Goal: Participate in discussion: Engage in conversation with other users on a specific topic

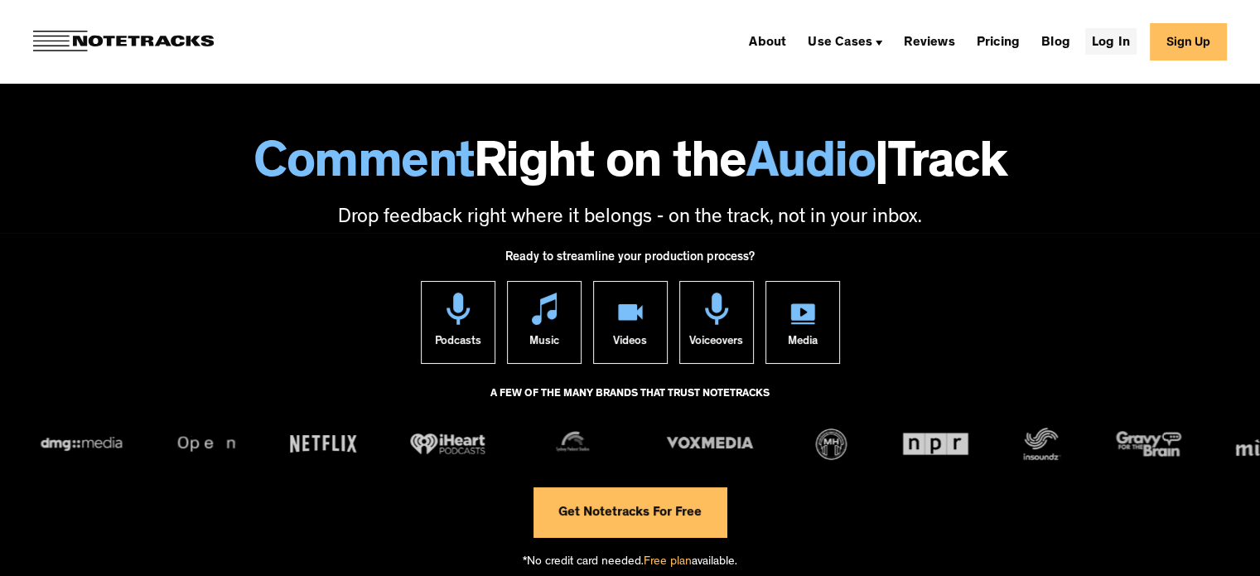
click at [1133, 50] on link "Log In" at bounding box center [1111, 41] width 51 height 27
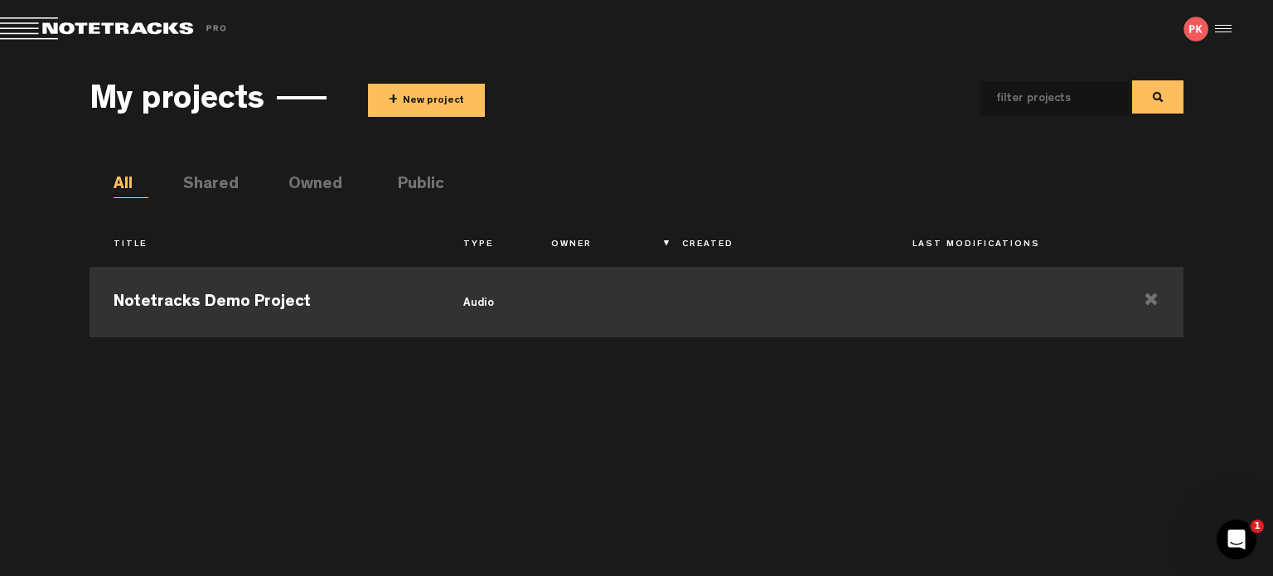
click at [302, 278] on td "Notetracks Demo Project" at bounding box center [265, 300] width 351 height 75
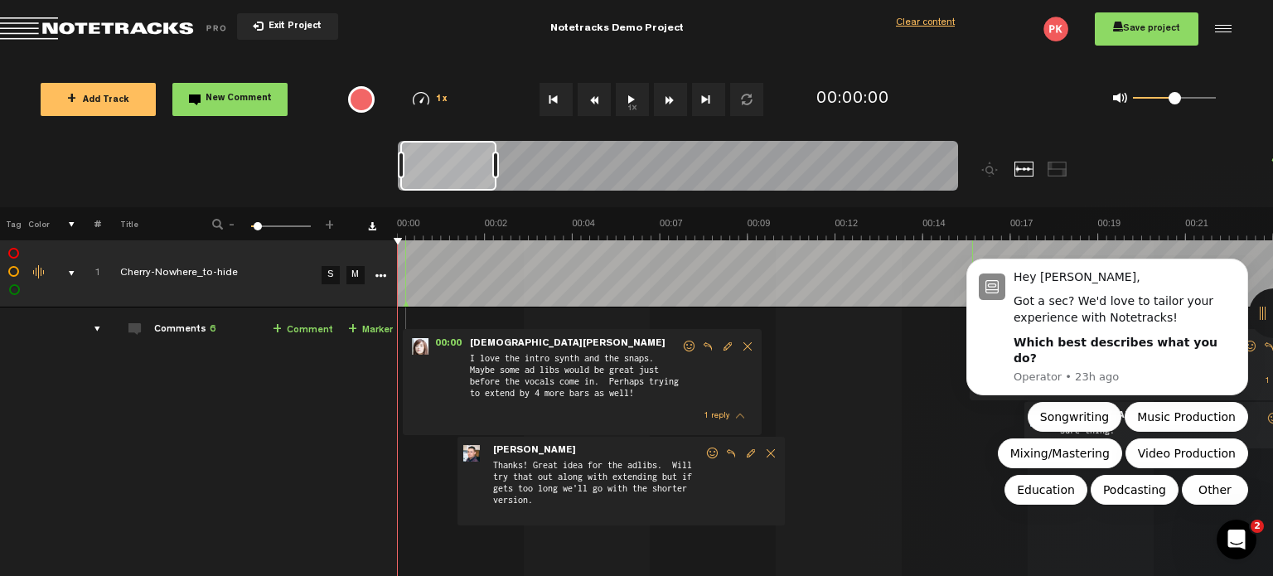
click at [635, 98] on button "1x" at bounding box center [632, 99] width 33 height 33
click at [1243, 268] on icon "Dismiss notification" at bounding box center [1243, 263] width 9 height 9
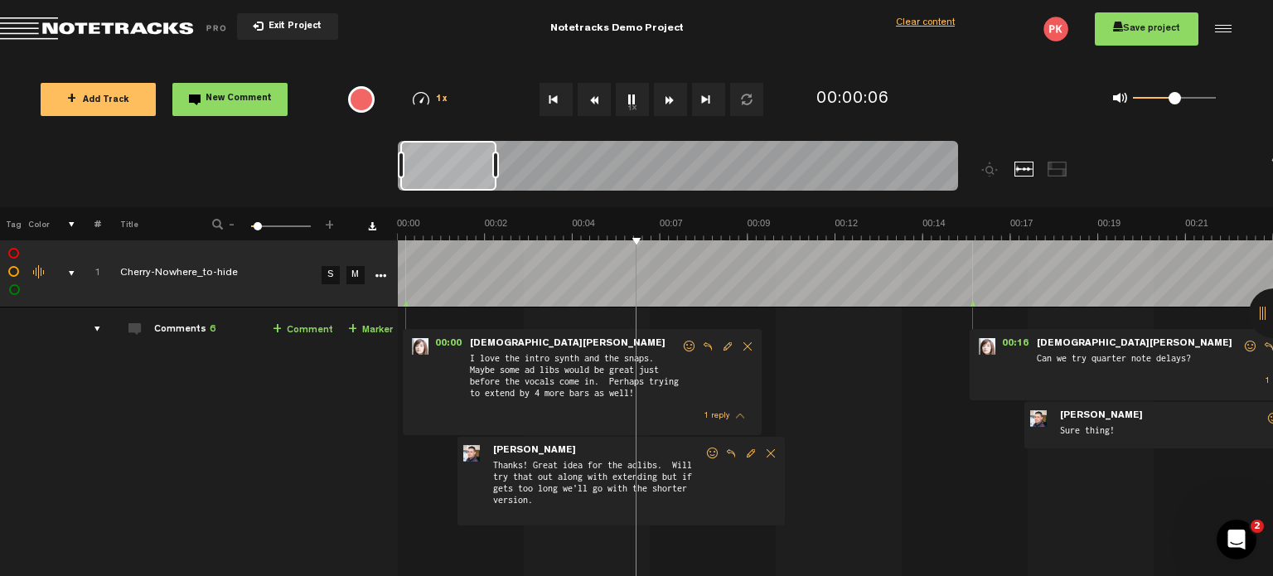
click at [632, 100] on button "1x" at bounding box center [632, 99] width 33 height 33
click at [886, 314] on td "1 Cherry-Nowhere_to-hide [PERSON_NAME]-Nowhere_to-hide by [PERSON_NAME] 2 colla…" at bounding box center [836, 444] width 876 height 274
click at [261, 103] on span "New Comment" at bounding box center [239, 98] width 66 height 9
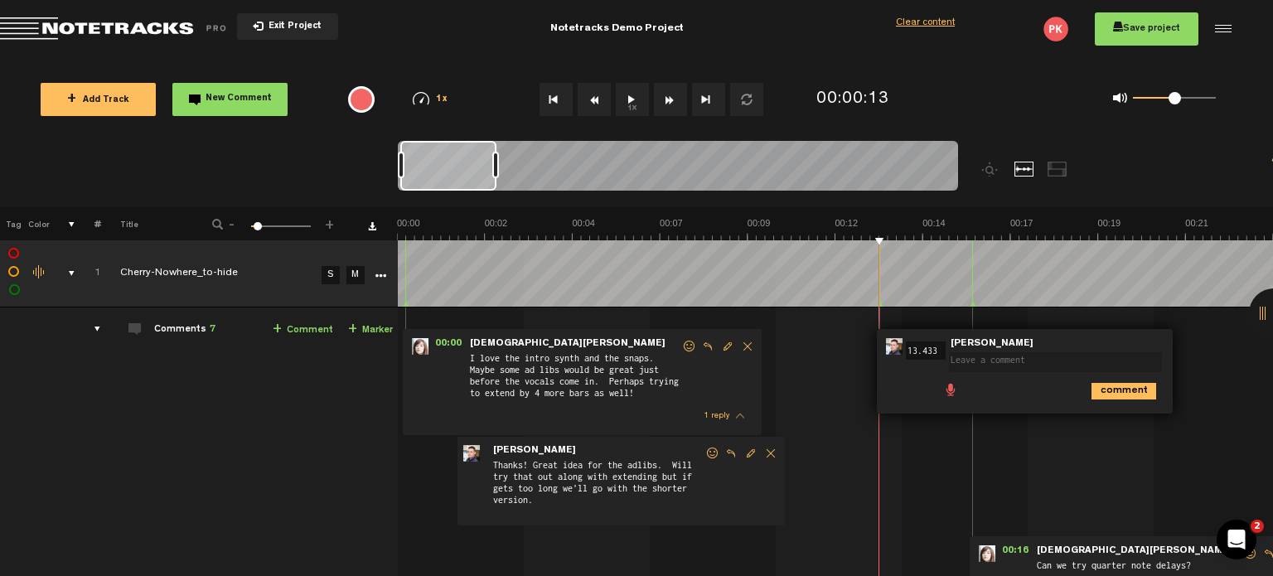
click at [1028, 460] on div "00:00 - • [PERSON_NAME]: "I love the intro synth and the snaps. Maybe some ad l…" at bounding box center [836, 513] width 873 height 384
click at [1214, 343] on span "Delete comment" at bounding box center [1216, 347] width 20 height 12
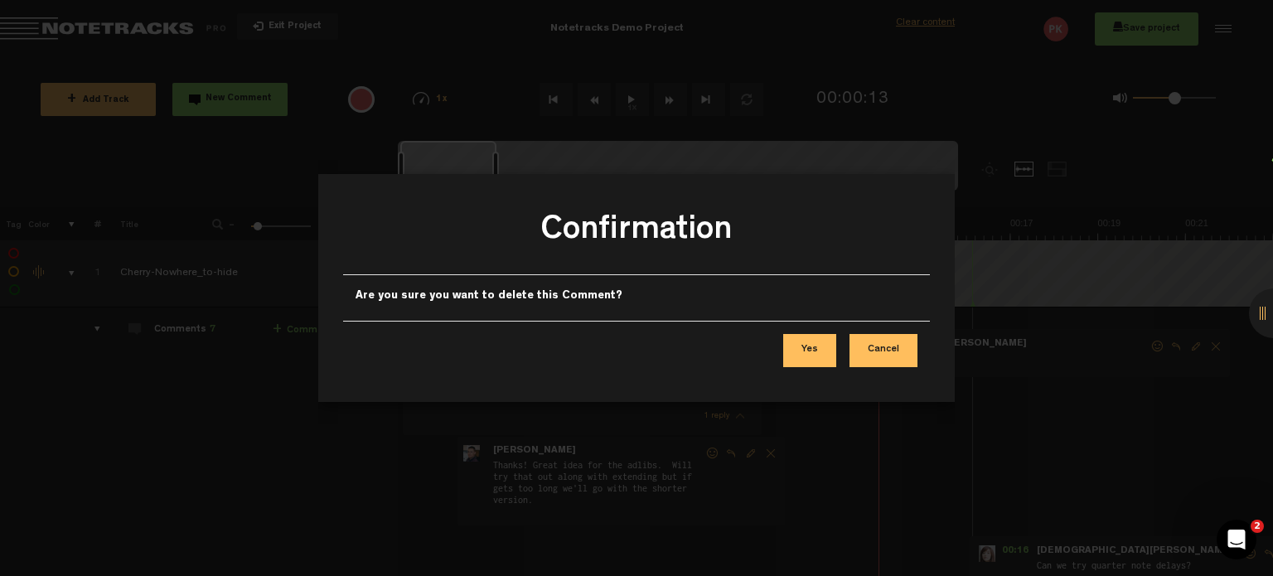
click at [803, 351] on button "Yes" at bounding box center [809, 350] width 53 height 33
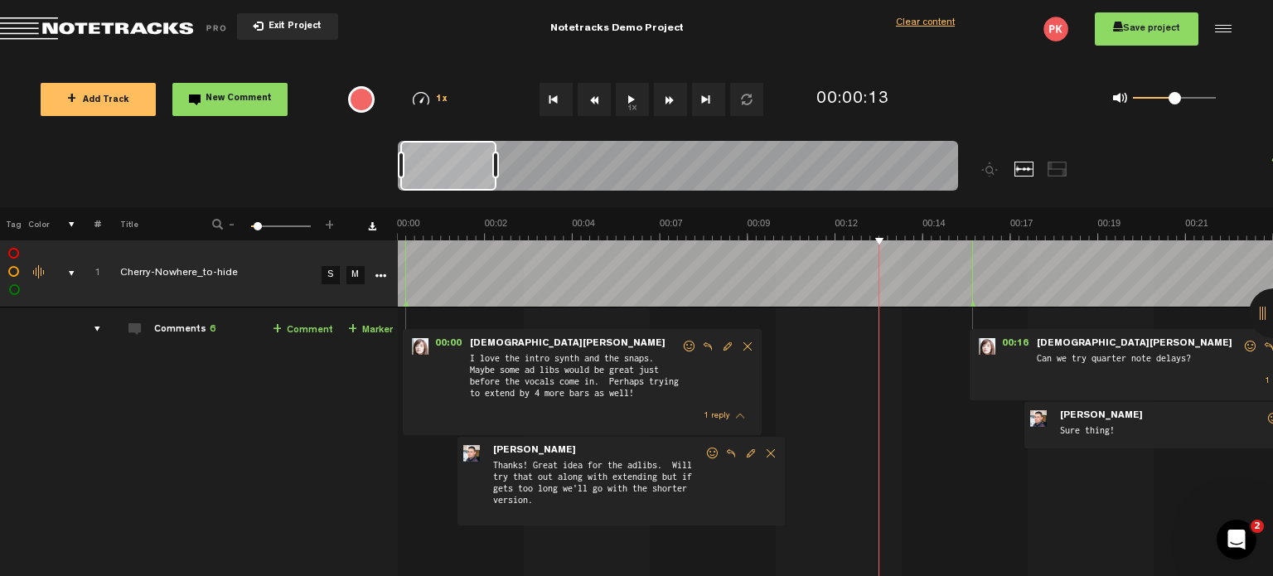
click at [262, 31] on button "Exit Project" at bounding box center [287, 26] width 101 height 27
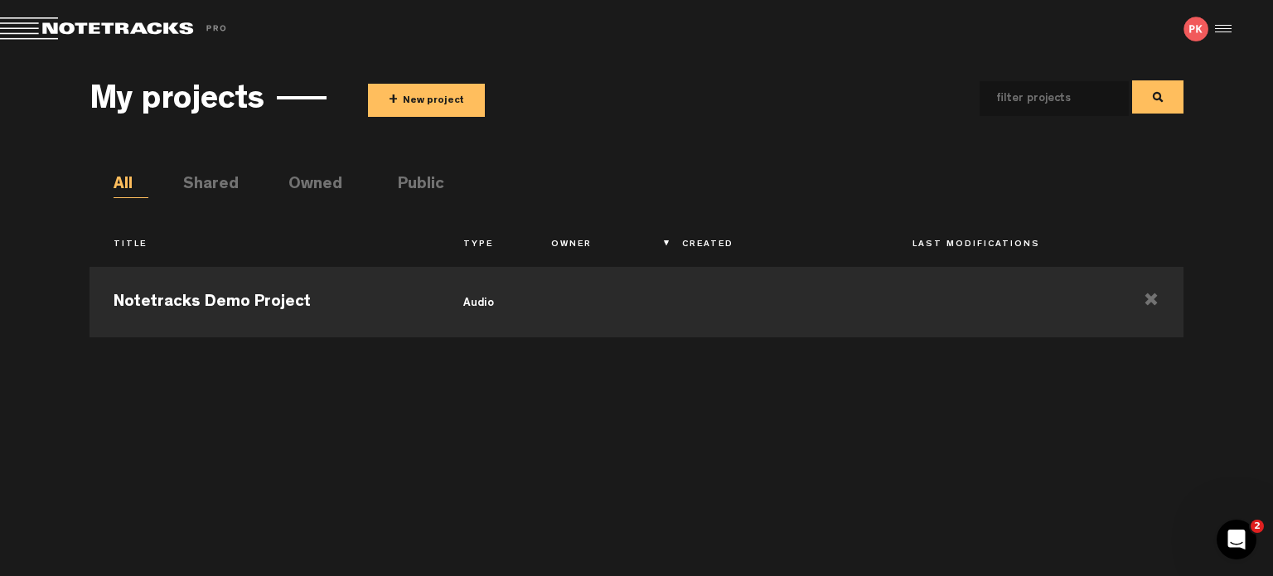
click at [428, 104] on button "+ New project" at bounding box center [426, 100] width 117 height 33
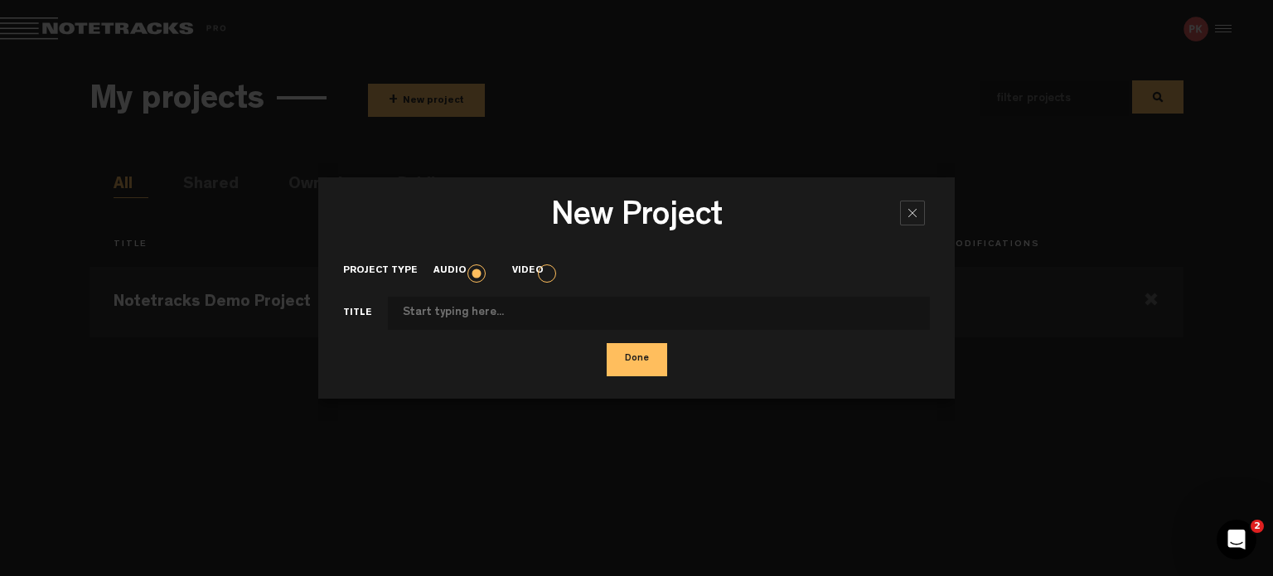
click at [547, 323] on input "Project type" at bounding box center [659, 313] width 542 height 33
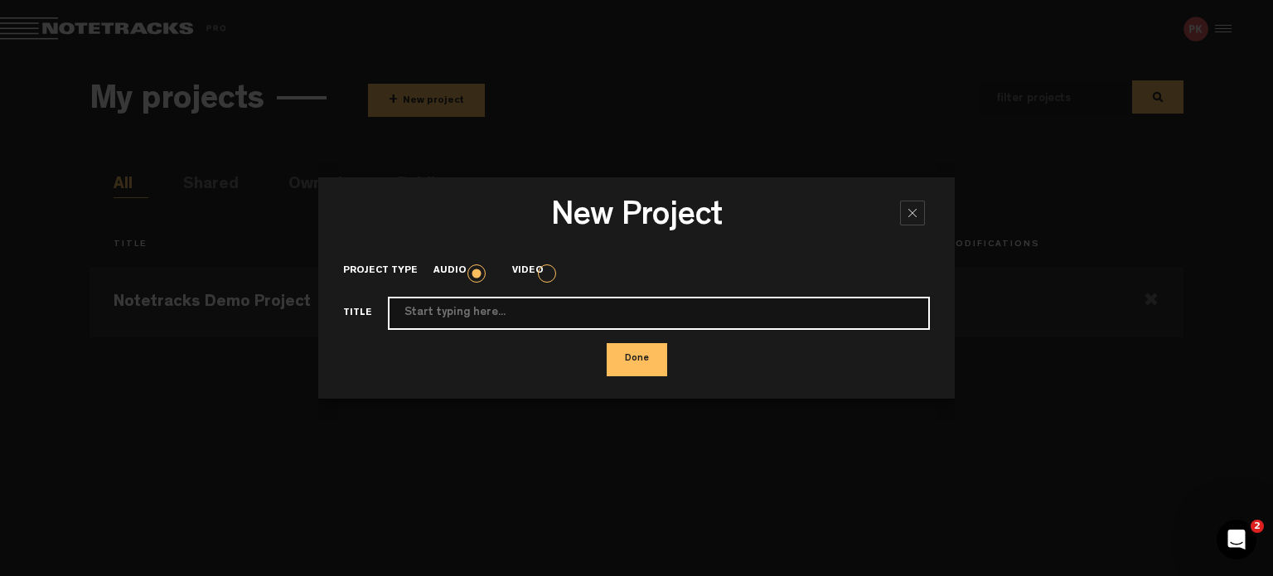
click at [710, 307] on input "Project type" at bounding box center [659, 313] width 542 height 33
type input "hopes & dreams"
click at [607, 343] on button "Done" at bounding box center [637, 359] width 60 height 33
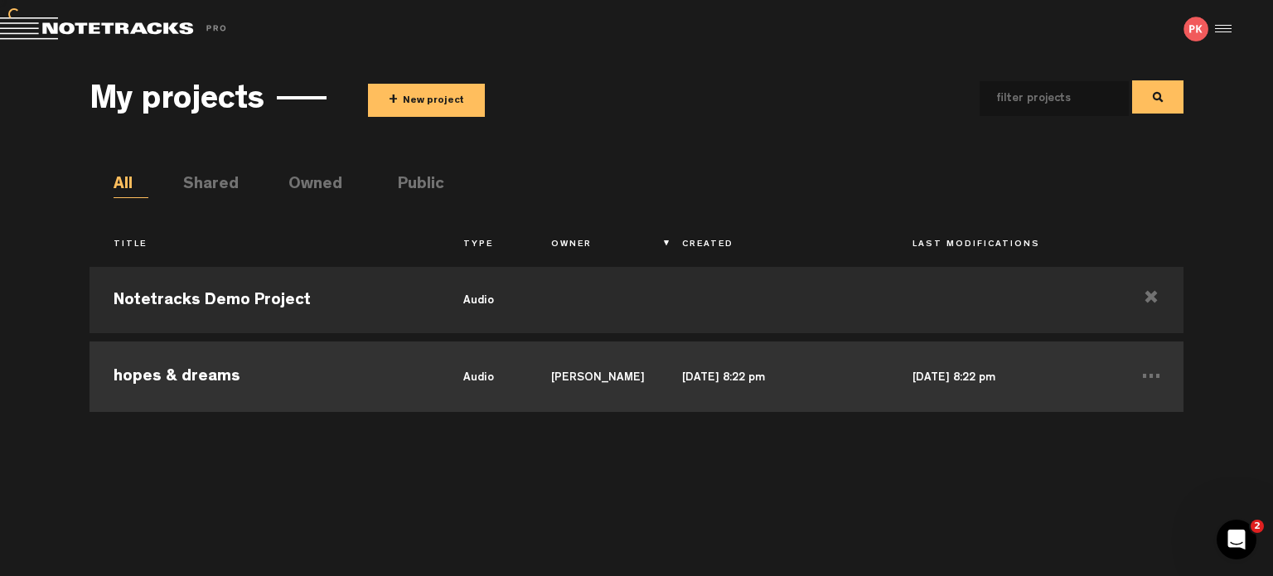
click at [351, 404] on td "hopes & dreams" at bounding box center [265, 374] width 351 height 75
click at [339, 380] on td "hopes & dreams" at bounding box center [265, 374] width 351 height 75
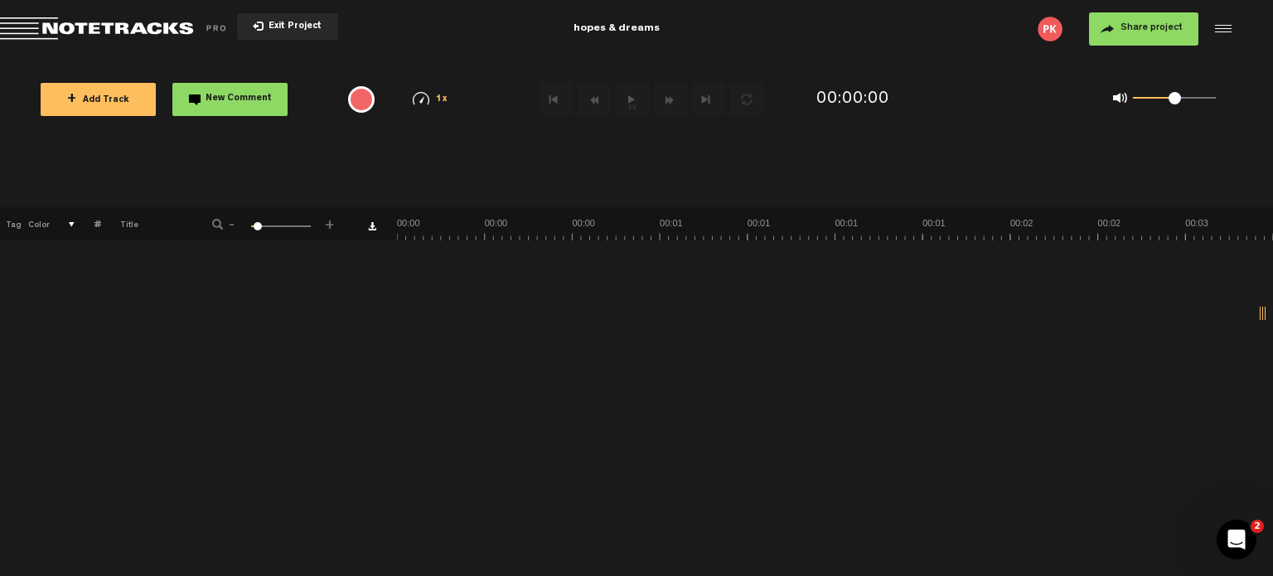
click at [128, 105] on button "+ Add Track" at bounding box center [98, 99] width 115 height 33
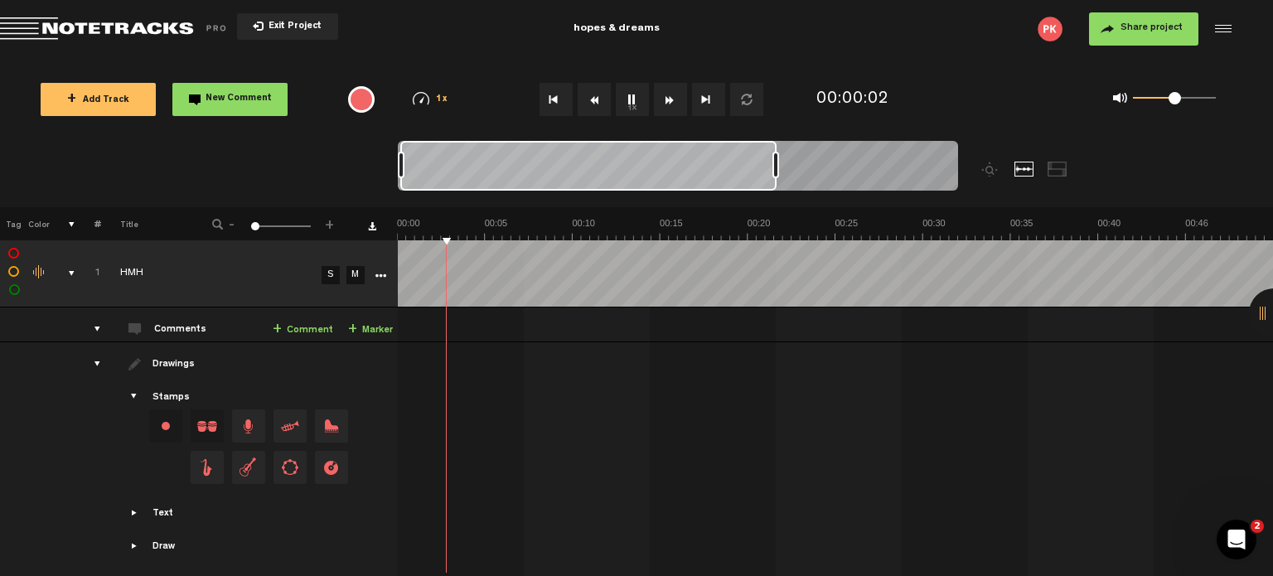
drag, startPoint x: 494, startPoint y: 168, endPoint x: 776, endPoint y: 163, distance: 281.8
click at [776, 163] on div at bounding box center [775, 165] width 7 height 27
click at [504, 218] on img at bounding box center [835, 228] width 876 height 23
click at [507, 220] on img at bounding box center [835, 228] width 876 height 23
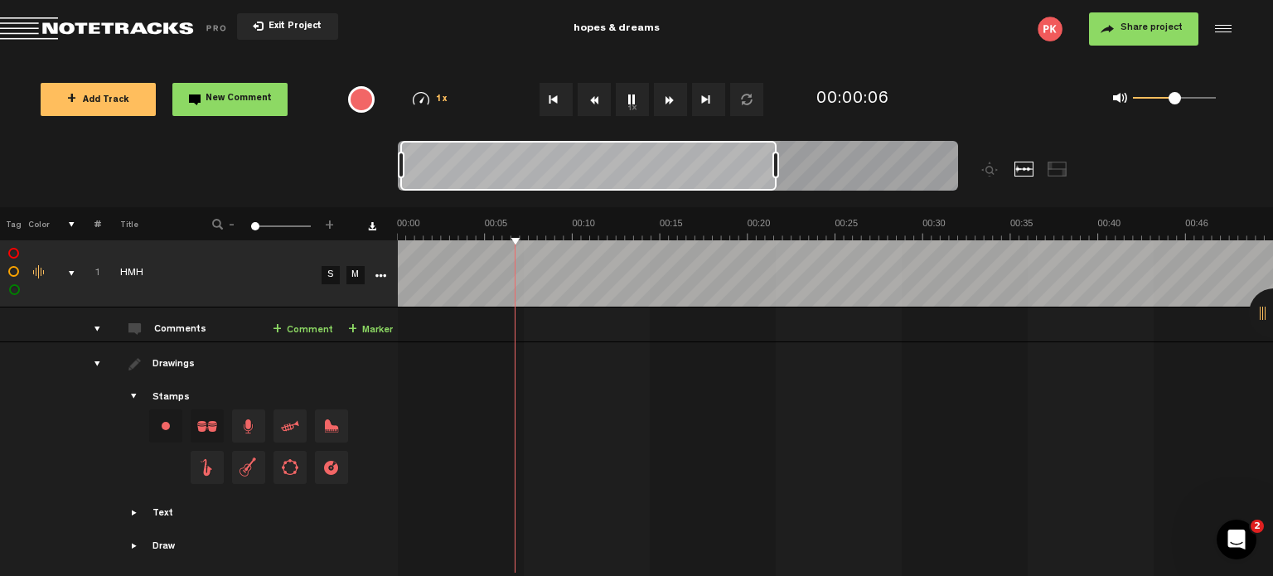
click at [618, 221] on img at bounding box center [835, 228] width 876 height 23
click at [612, 221] on img at bounding box center [835, 228] width 876 height 23
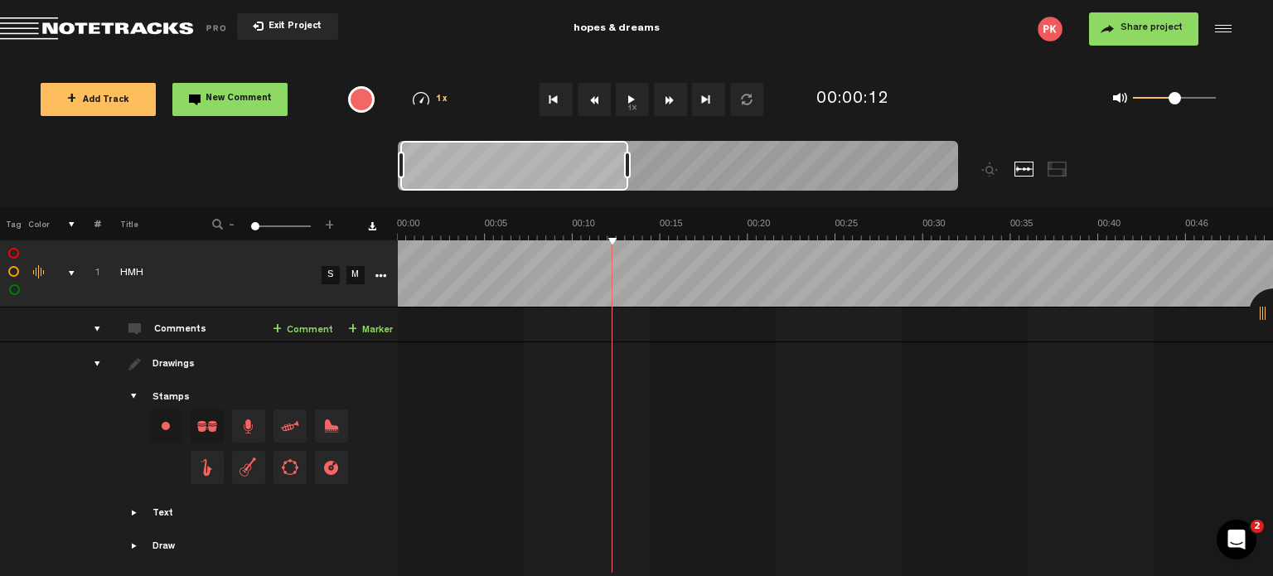
drag, startPoint x: 778, startPoint y: 163, endPoint x: 630, endPoint y: 174, distance: 148.7
click at [630, 174] on div at bounding box center [627, 165] width 7 height 27
drag, startPoint x: 849, startPoint y: 234, endPoint x: 839, endPoint y: 231, distance: 10.3
click at [839, 231] on img at bounding box center [1273, 228] width 1752 height 23
click at [832, 231] on img at bounding box center [1273, 228] width 1752 height 23
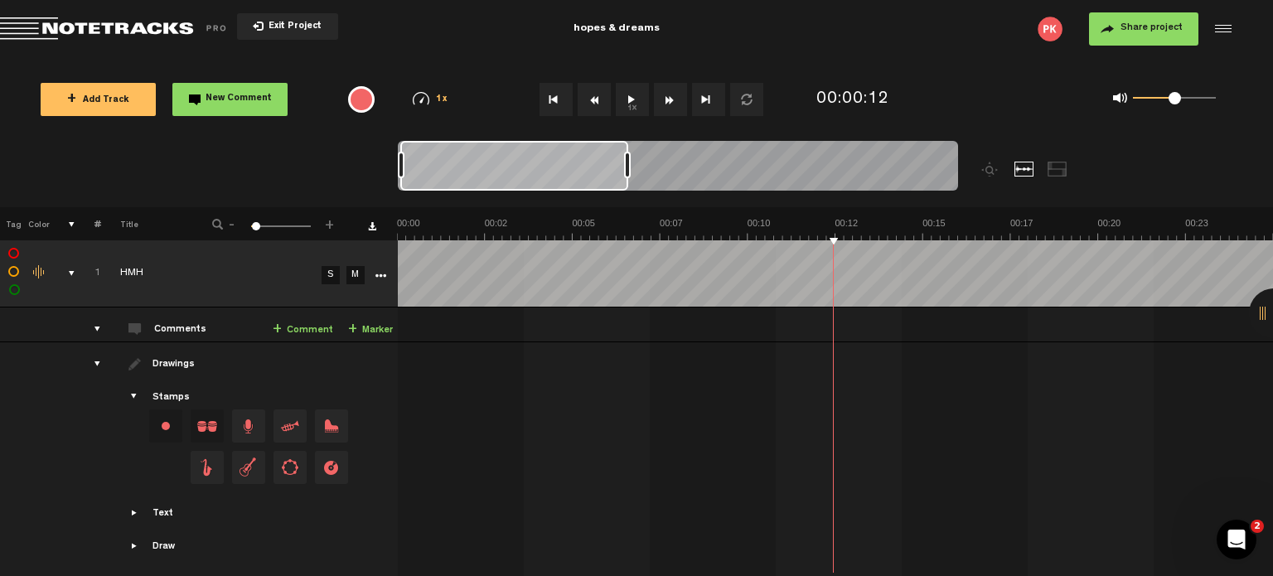
click at [189, 102] on button "New Comment" at bounding box center [229, 99] width 115 height 33
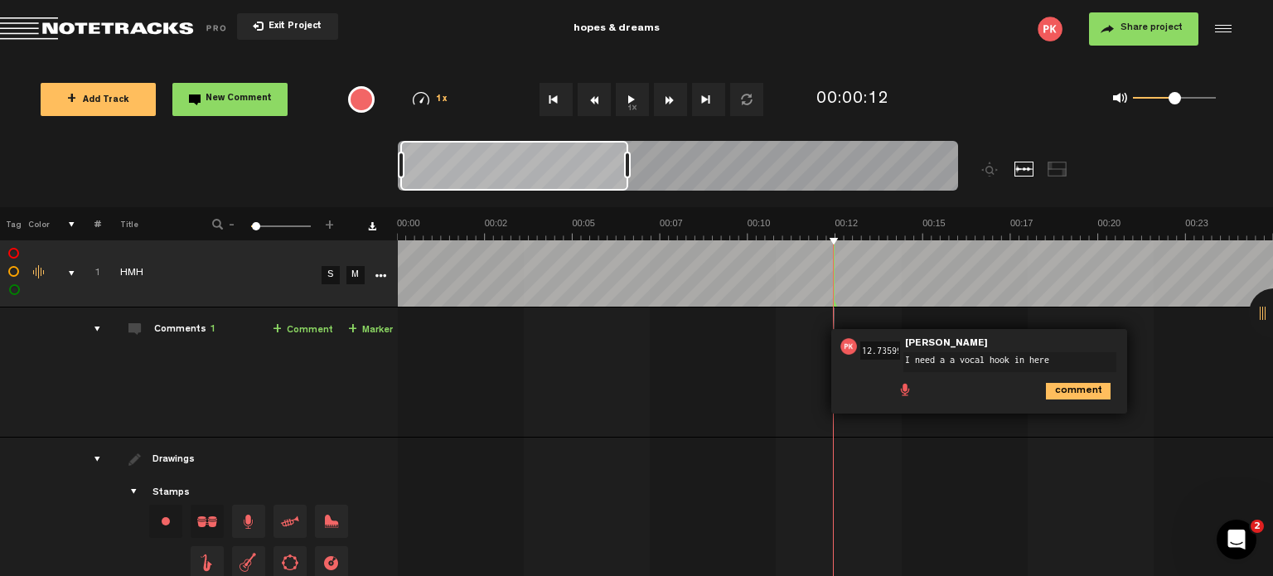
type textarea "I need a a vocal hook in here"
click at [1064, 390] on icon "comment" at bounding box center [1078, 391] width 65 height 17
click at [801, 214] on th at bounding box center [835, 223] width 876 height 33
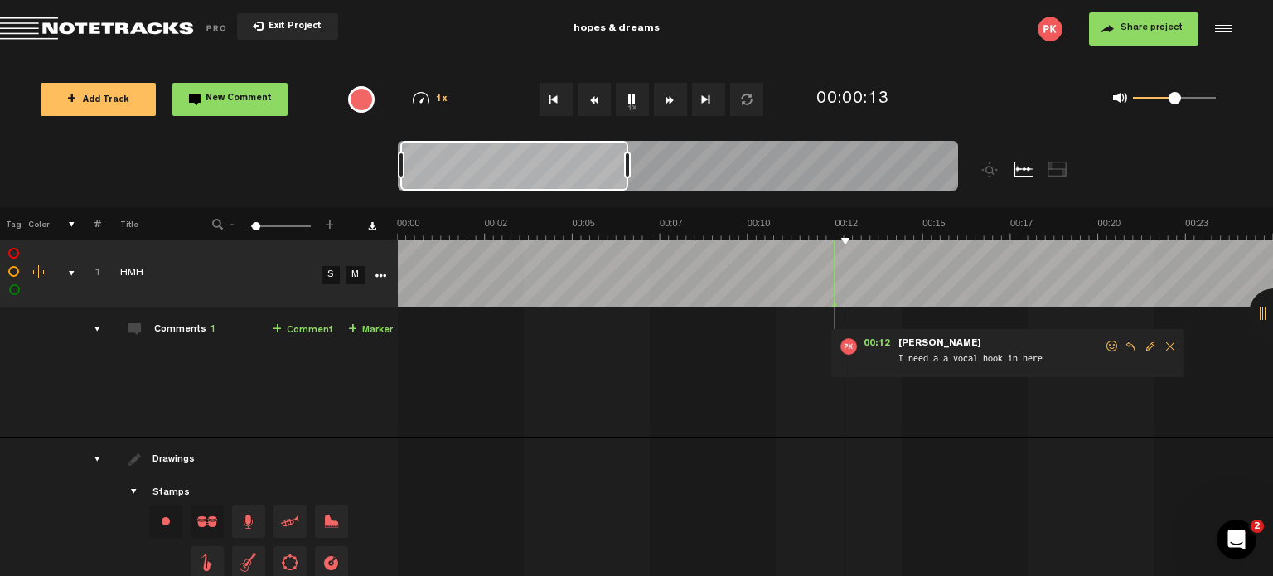
click at [799, 225] on img at bounding box center [1273, 228] width 1752 height 23
click at [229, 99] on span "New Comment" at bounding box center [239, 98] width 66 height 9
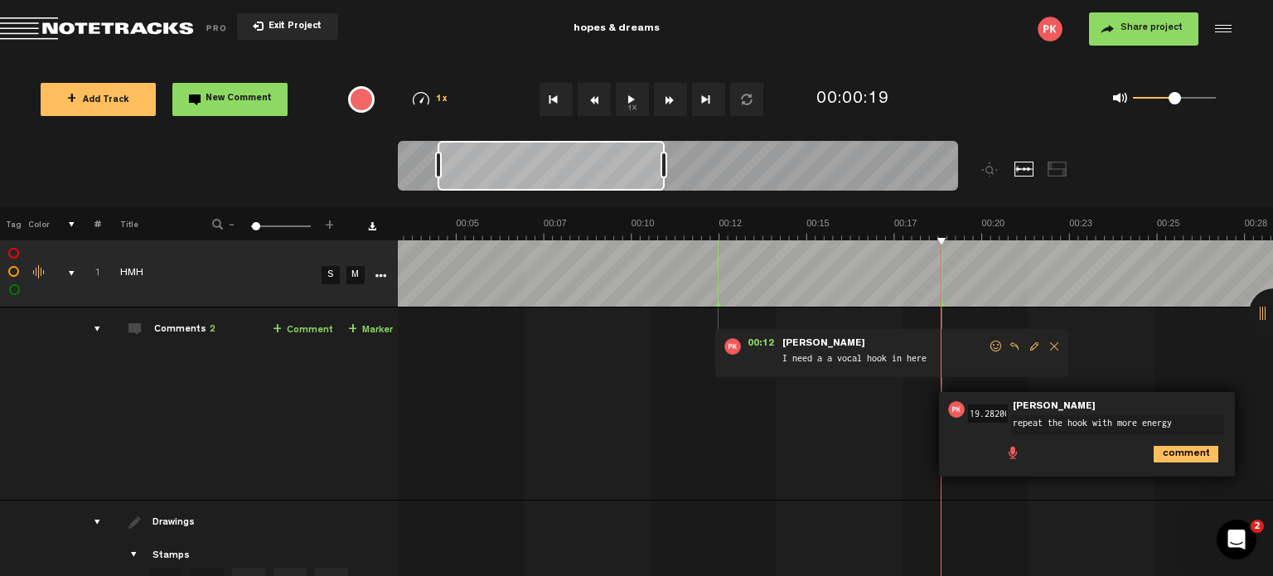
type textarea "repeat the hook with more energy"
click at [1193, 446] on icon "comment" at bounding box center [1186, 454] width 65 height 17
click at [690, 219] on img at bounding box center [1157, 228] width 1752 height 23
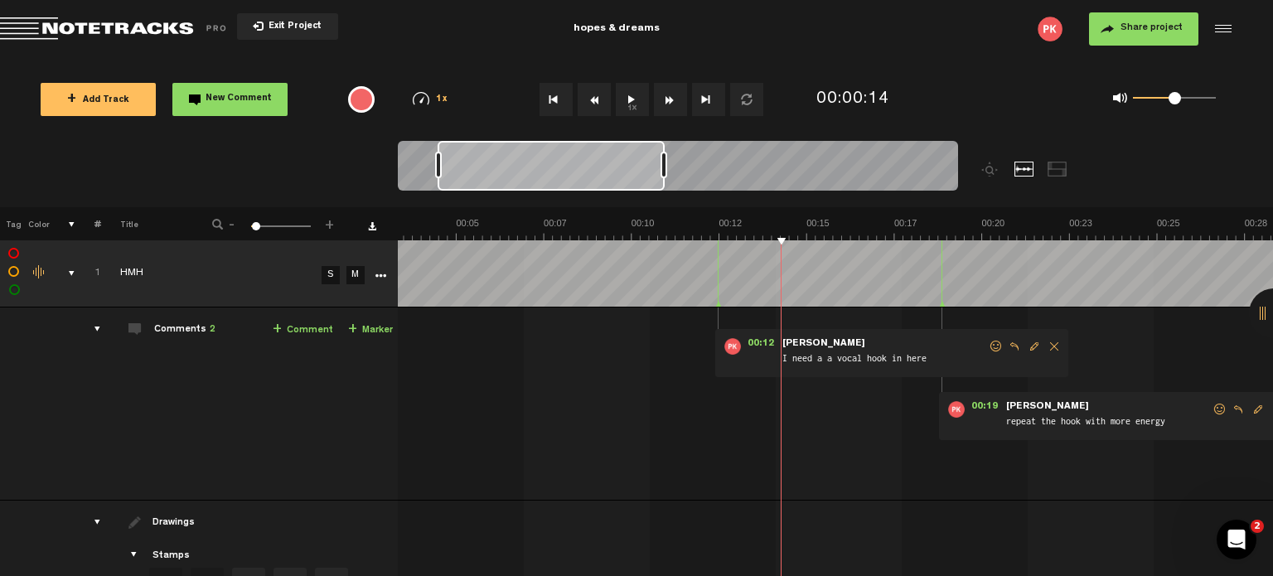
click at [1035, 344] on span "Edit comment" at bounding box center [1034, 347] width 20 height 12
click at [840, 360] on textarea "I need a a vocal hook in here" at bounding box center [893, 362] width 213 height 20
type textarea "I need a vocal hook in here"
click at [951, 392] on icon "comment" at bounding box center [962, 391] width 65 height 17
click at [719, 218] on img at bounding box center [1157, 228] width 1752 height 23
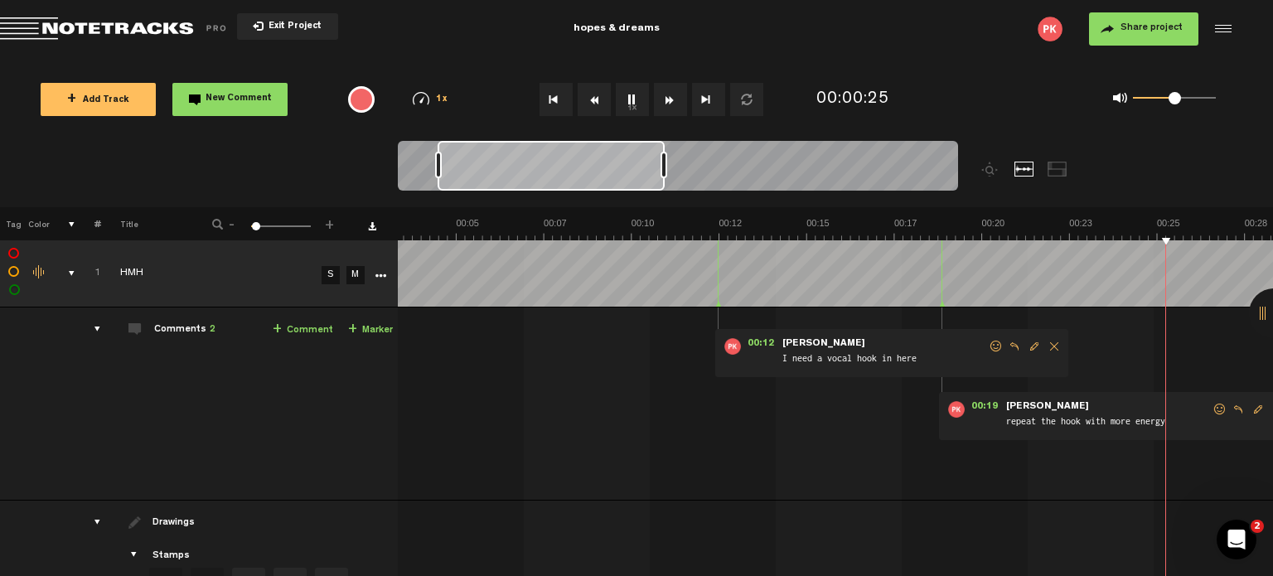
click at [720, 223] on img at bounding box center [1157, 228] width 1752 height 23
click at [726, 220] on img at bounding box center [1157, 228] width 1752 height 23
click at [719, 215] on th at bounding box center [835, 223] width 876 height 33
click at [713, 225] on img at bounding box center [1157, 228] width 1752 height 23
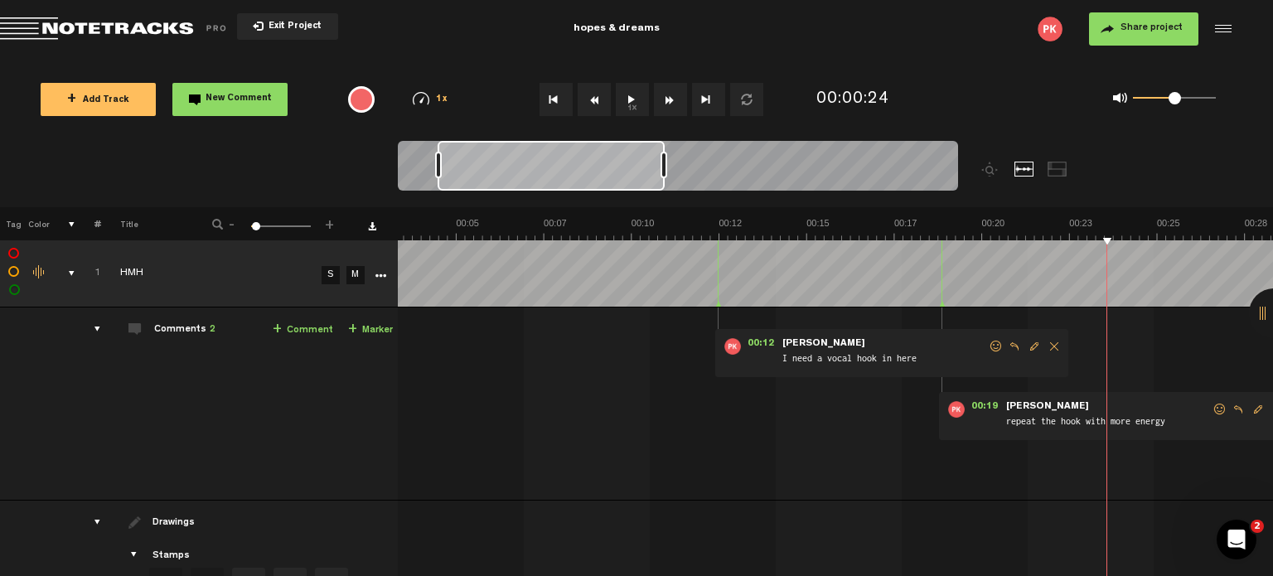
click at [715, 227] on img at bounding box center [1157, 228] width 1752 height 23
click at [716, 226] on img at bounding box center [1157, 228] width 1752 height 23
click at [1253, 410] on span "Edit comment" at bounding box center [1258, 410] width 20 height 12
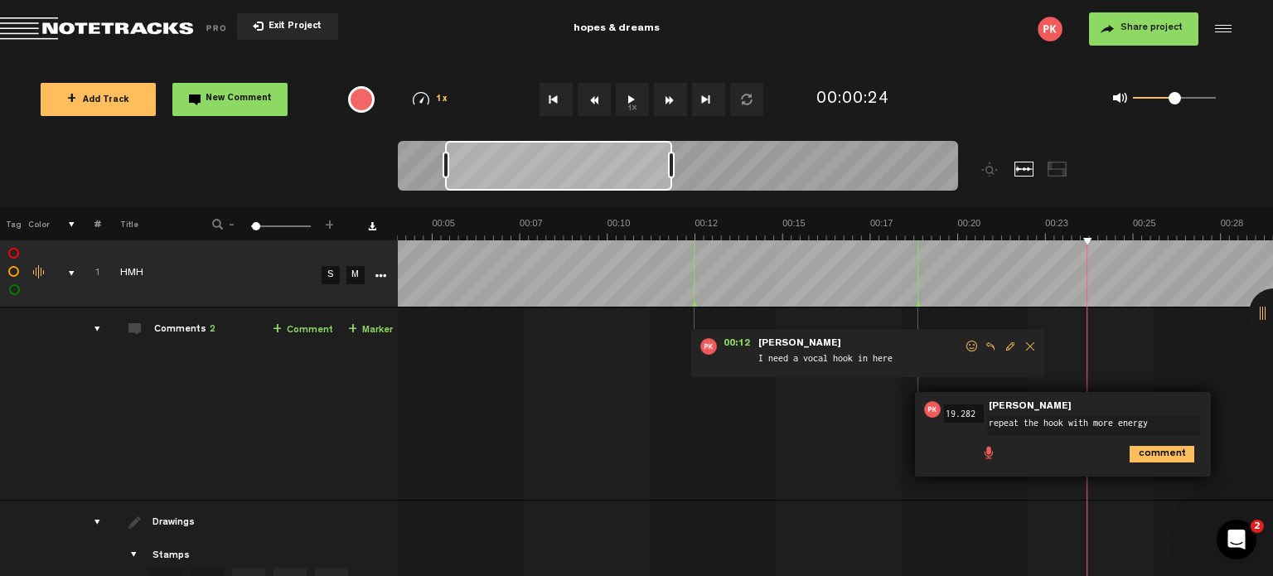
scroll to position [0, 139]
click at [1090, 423] on textarea "repeat the hook with more energy" at bounding box center [1093, 425] width 213 height 20
type textarea "repeat the hook with different melody"
click at [1159, 447] on icon "comment" at bounding box center [1162, 454] width 65 height 17
click at [699, 211] on th at bounding box center [835, 223] width 876 height 33
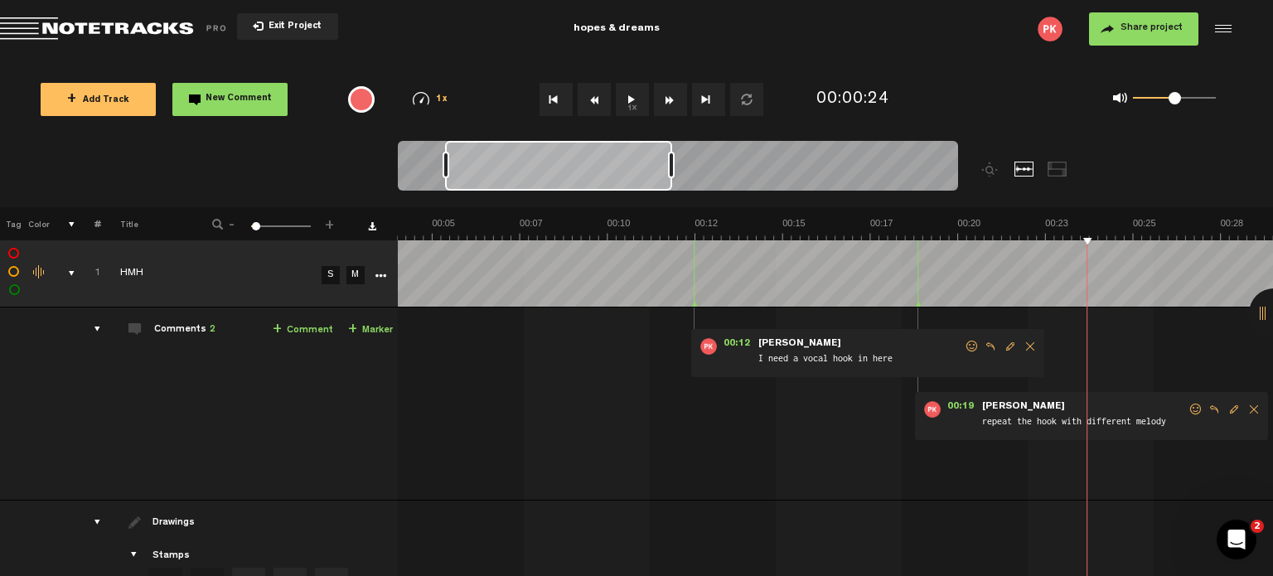
click at [693, 218] on img at bounding box center [1133, 228] width 1752 height 23
click at [887, 221] on img at bounding box center [1133, 228] width 1752 height 23
click at [236, 101] on span "New Comment" at bounding box center [239, 98] width 66 height 9
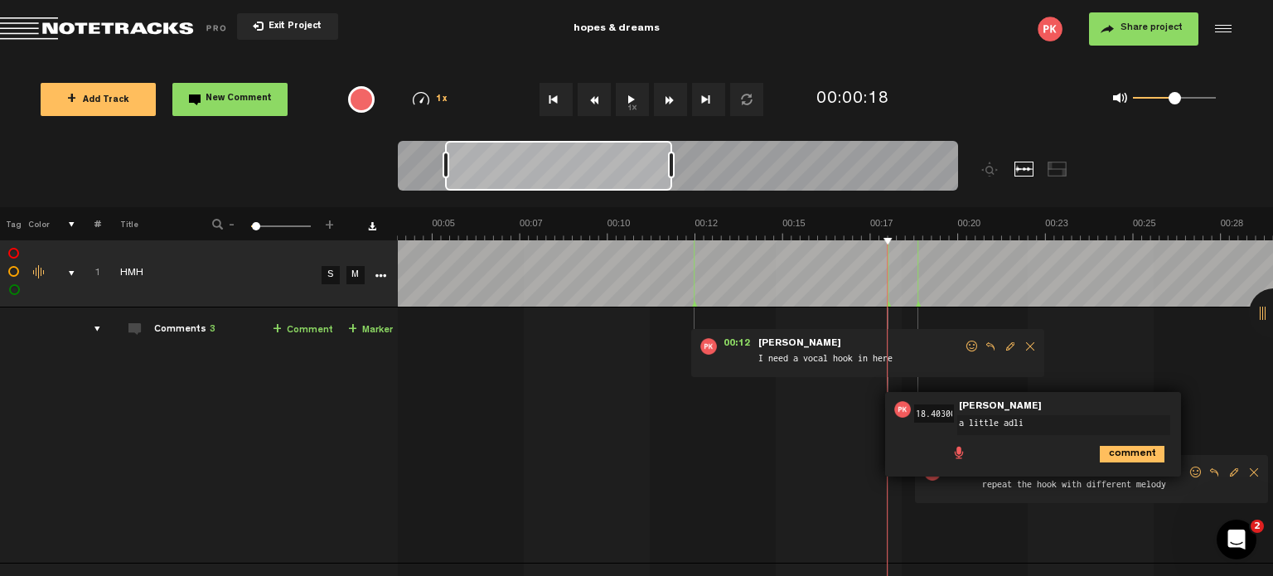
type textarea "a little adlib"
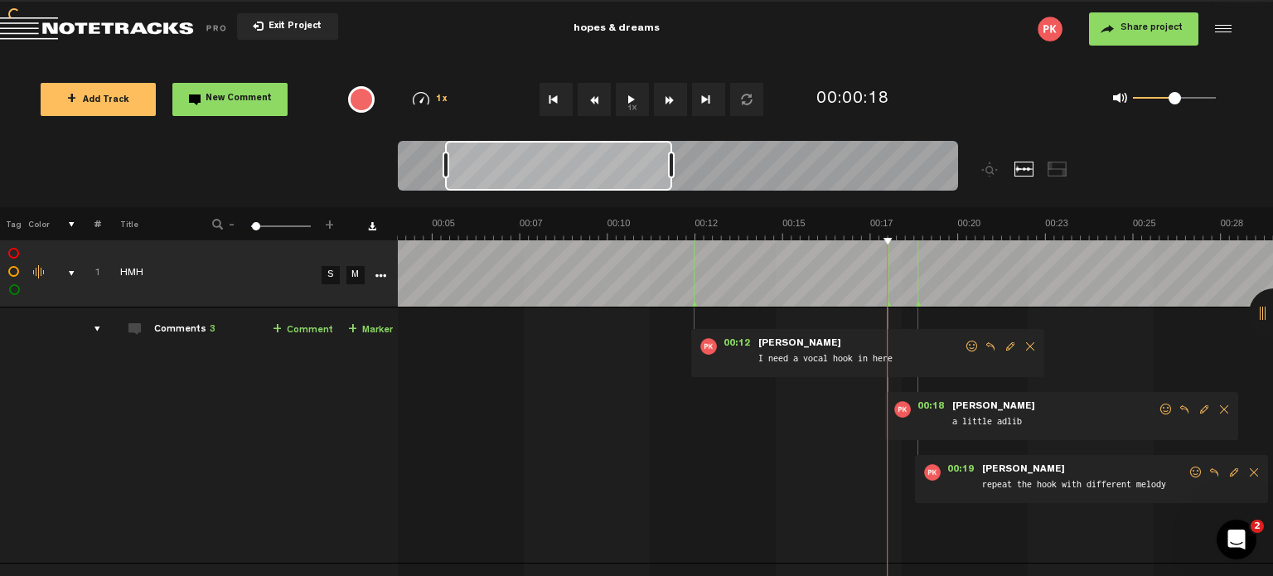
click at [690, 219] on img at bounding box center [1133, 228] width 1752 height 23
click at [917, 222] on img at bounding box center [1133, 228] width 1752 height 23
click at [643, 221] on img at bounding box center [1133, 228] width 1752 height 23
click at [863, 218] on img at bounding box center [1133, 228] width 1752 height 23
click at [907, 228] on img at bounding box center [1133, 228] width 1752 height 23
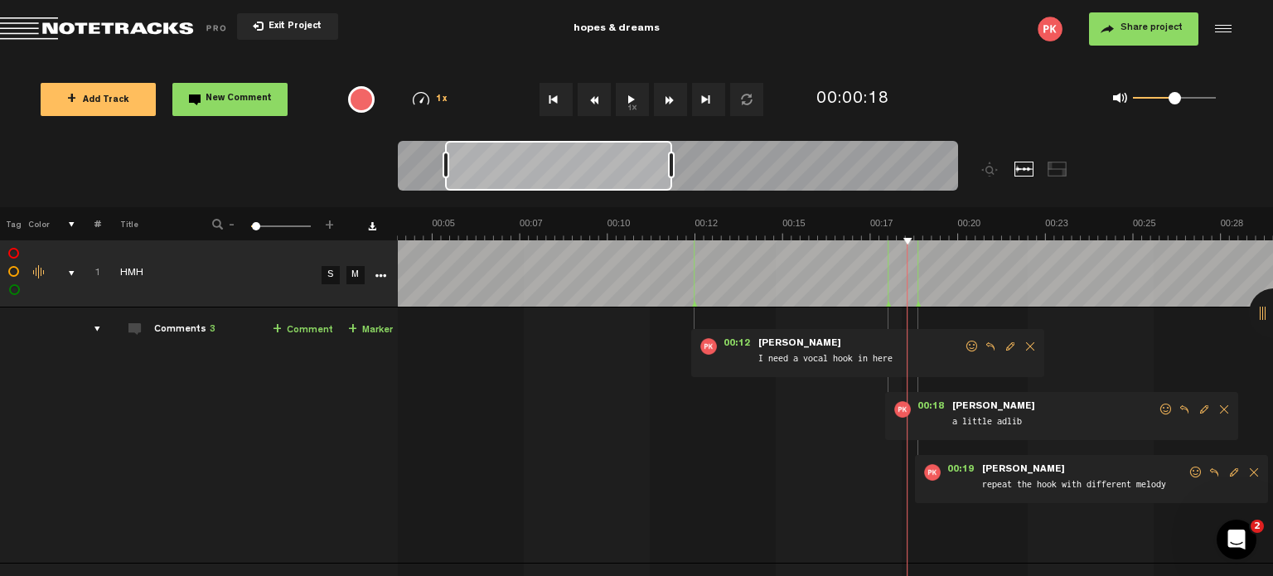
click at [684, 217] on img at bounding box center [1133, 228] width 1752 height 23
click at [849, 69] on div "+ Add Track New Comment 1x 0.25x 0.5x 0.75x 1x 1.25x 1.5x 1.75x 2x All emojis 😀…" at bounding box center [636, 99] width 1273 height 83
click at [692, 218] on img at bounding box center [1133, 228] width 1752 height 23
click at [935, 83] on div "00:00:15" at bounding box center [885, 99] width 150 height 49
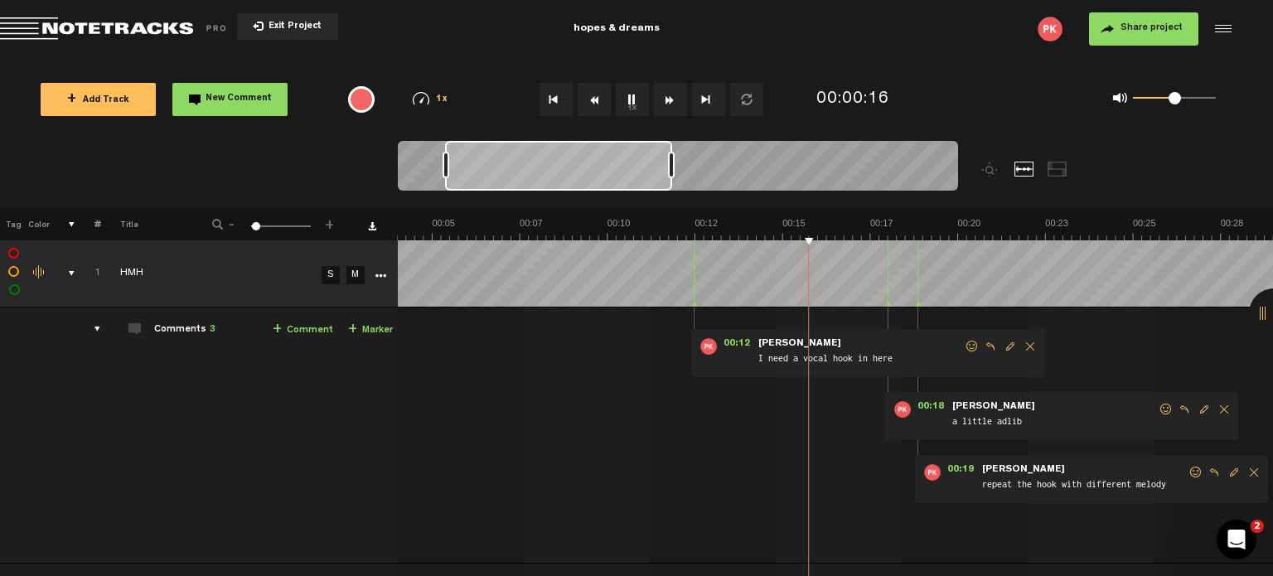
click at [934, 53] on md-toolbar "Exit Project hopes & dreams Share project Save project" at bounding box center [636, 29] width 1273 height 58
click at [660, 212] on th at bounding box center [835, 223] width 876 height 33
click at [654, 219] on img at bounding box center [1133, 228] width 1752 height 23
click at [941, 75] on div "00:00:13" at bounding box center [885, 99] width 150 height 49
click at [941, 75] on div "00:00:14" at bounding box center [885, 99] width 150 height 49
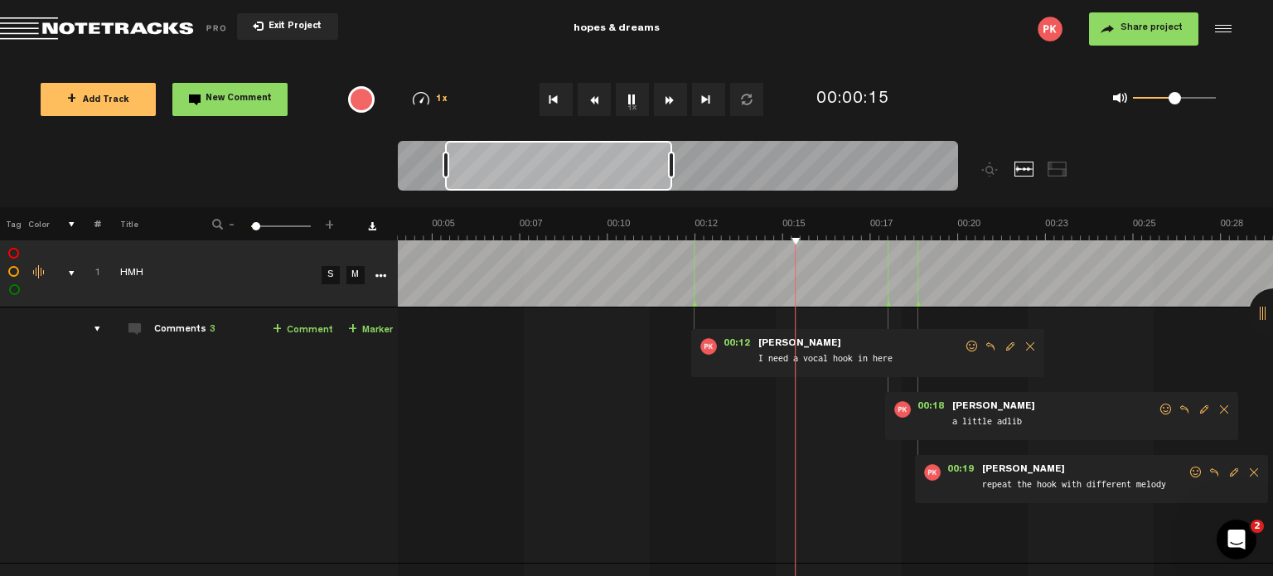
click at [941, 75] on div "00:00:15" at bounding box center [885, 99] width 150 height 49
click at [687, 215] on th at bounding box center [835, 223] width 876 height 33
click at [685, 220] on img at bounding box center [1133, 228] width 1752 height 23
click at [951, 70] on div "+ Add Track New Comment 1x 0.25x 0.5x 0.75x 1x 1.25x 1.5x 1.75x 2x All emojis 😀…" at bounding box center [636, 99] width 1273 height 83
click at [922, 63] on div "+ Add Track New Comment 1x 0.25x 0.5x 0.75x 1x 1.25x 1.5x 1.75x 2x All emojis 😀…" at bounding box center [636, 99] width 1273 height 83
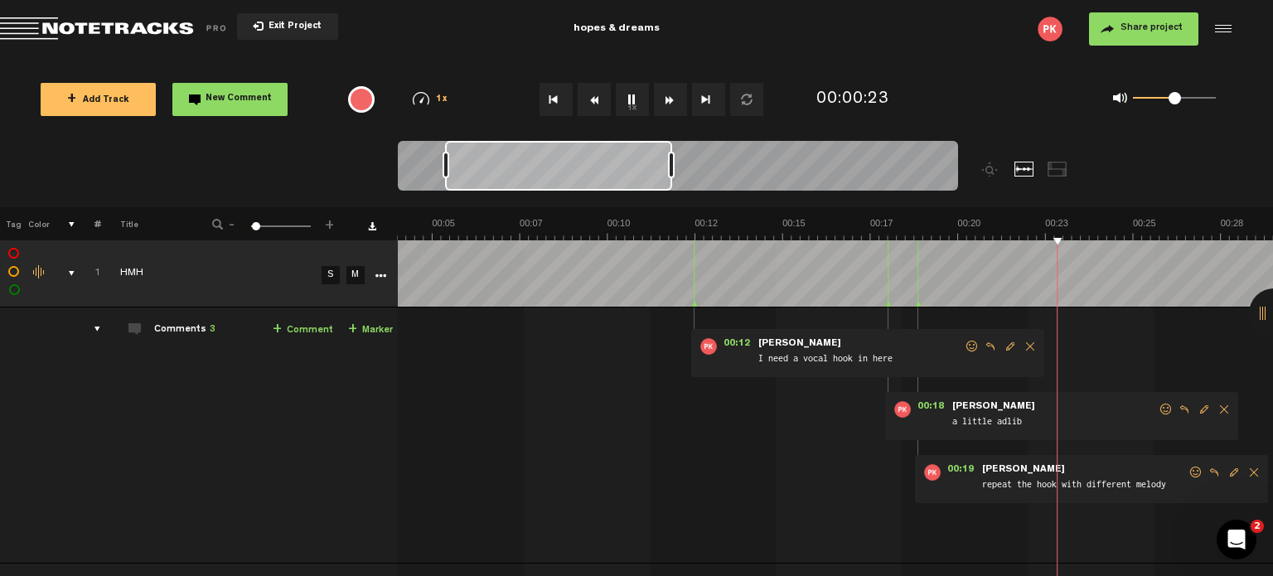
click at [965, 72] on div "+ Add Track New Comment 1x 0.25x 0.5x 0.75x 1x 1.25x 1.5x 1.75x 2x All emojis 😀…" at bounding box center [636, 99] width 1273 height 83
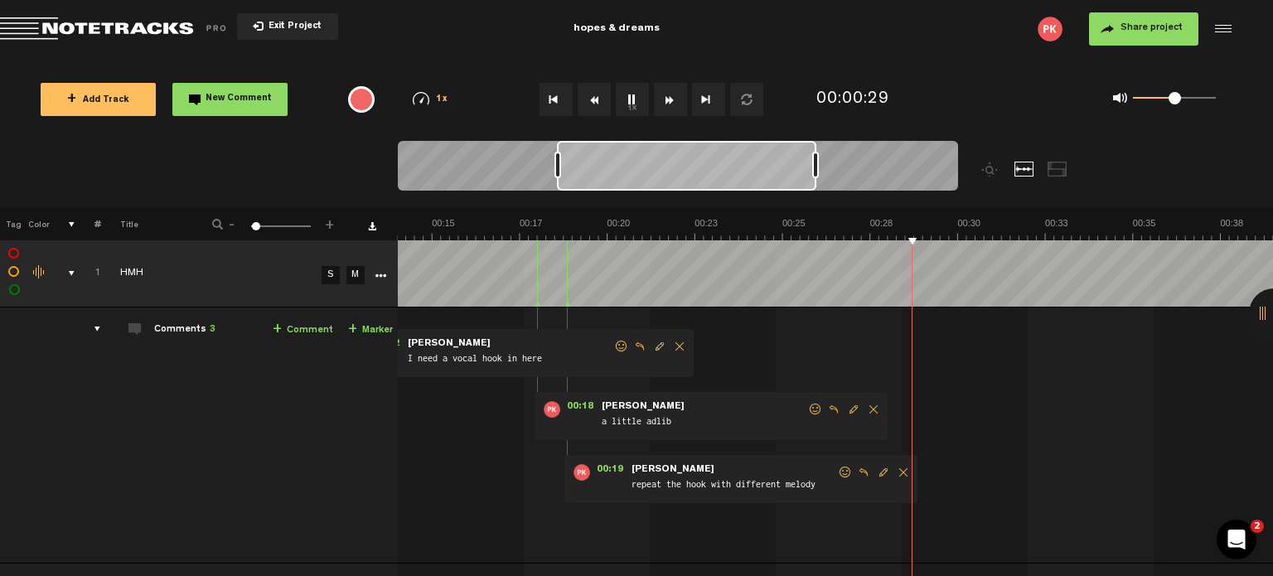
drag, startPoint x: 782, startPoint y: 163, endPoint x: 820, endPoint y: 159, distance: 37.5
click at [819, 159] on div at bounding box center [815, 165] width 7 height 27
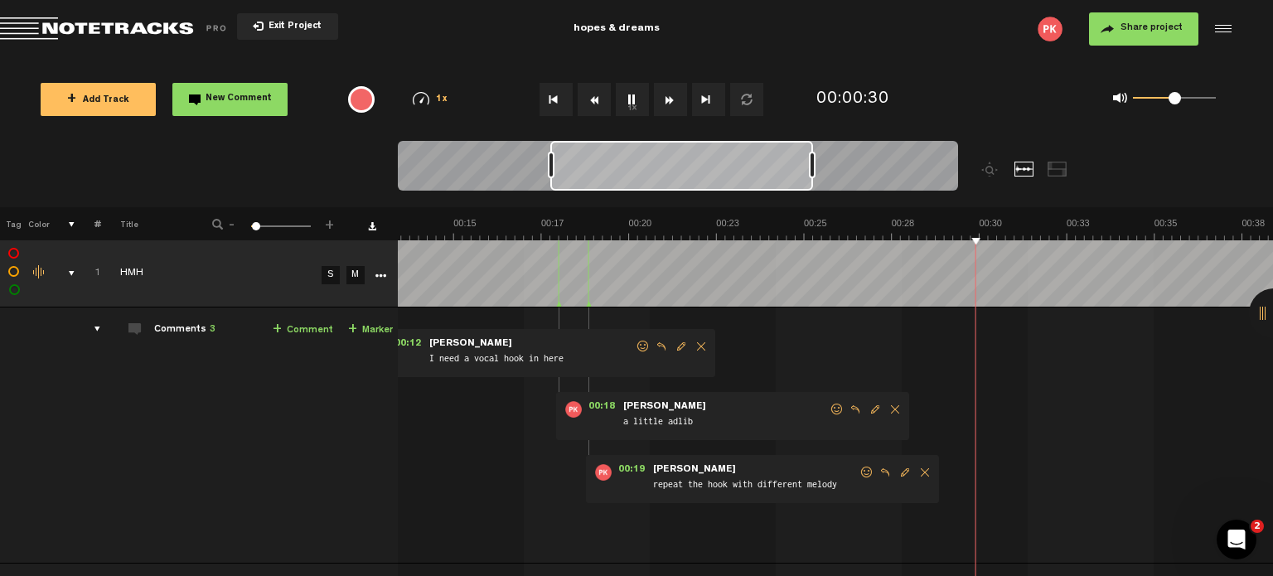
click at [557, 166] on div at bounding box center [681, 166] width 263 height 50
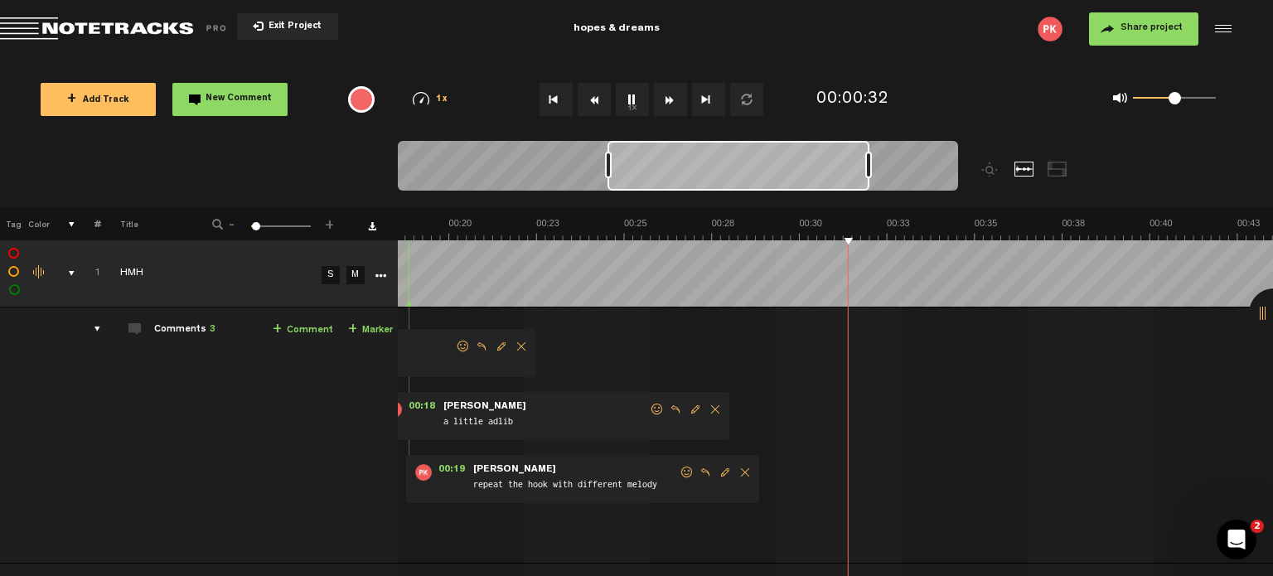
scroll to position [0, 649]
click at [500, 172] on div at bounding box center [678, 169] width 560 height 56
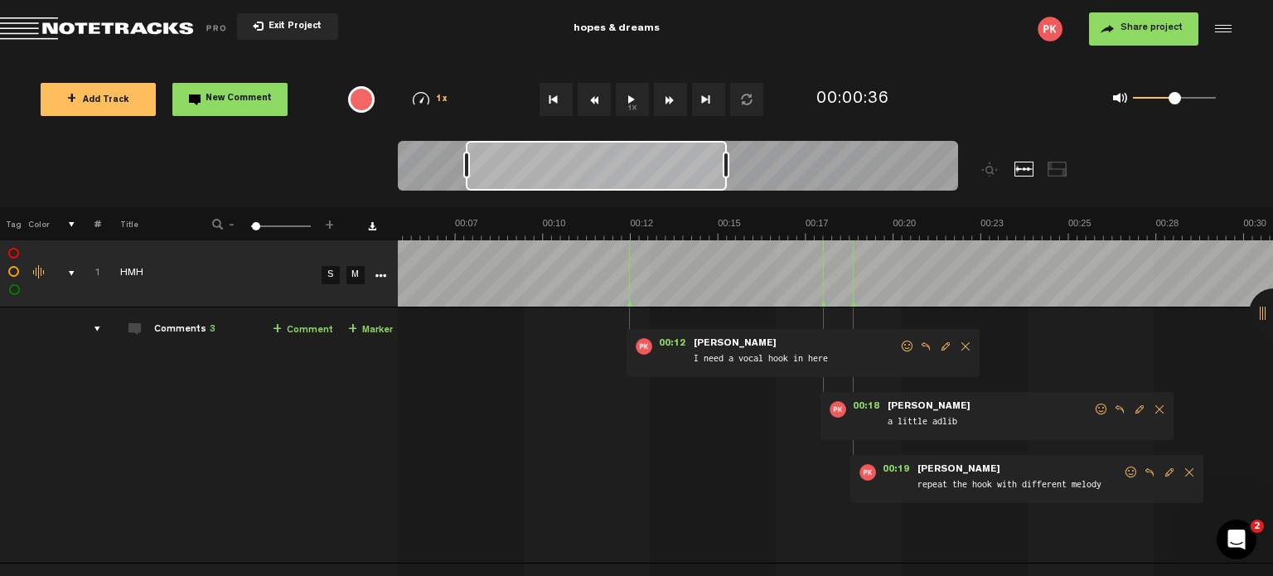
scroll to position [0, 202]
drag, startPoint x: 690, startPoint y: 172, endPoint x: 547, endPoint y: 173, distance: 142.6
click at [547, 173] on div at bounding box center [596, 166] width 261 height 50
click at [569, 223] on img at bounding box center [1071, 228] width 1752 height 23
click at [608, 231] on img at bounding box center [1071, 228] width 1752 height 23
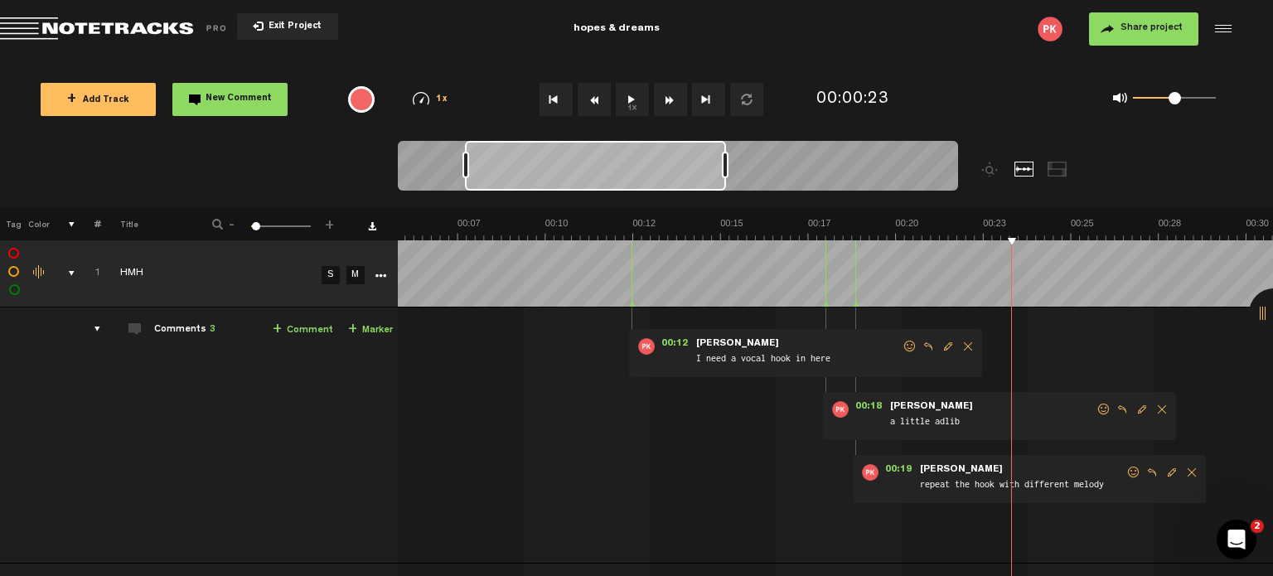
click at [623, 221] on img at bounding box center [1071, 228] width 1752 height 23
click at [634, 100] on button "1x" at bounding box center [632, 99] width 33 height 33
click at [608, 222] on img at bounding box center [1071, 228] width 1752 height 23
click at [636, 87] on button "1x" at bounding box center [632, 99] width 33 height 33
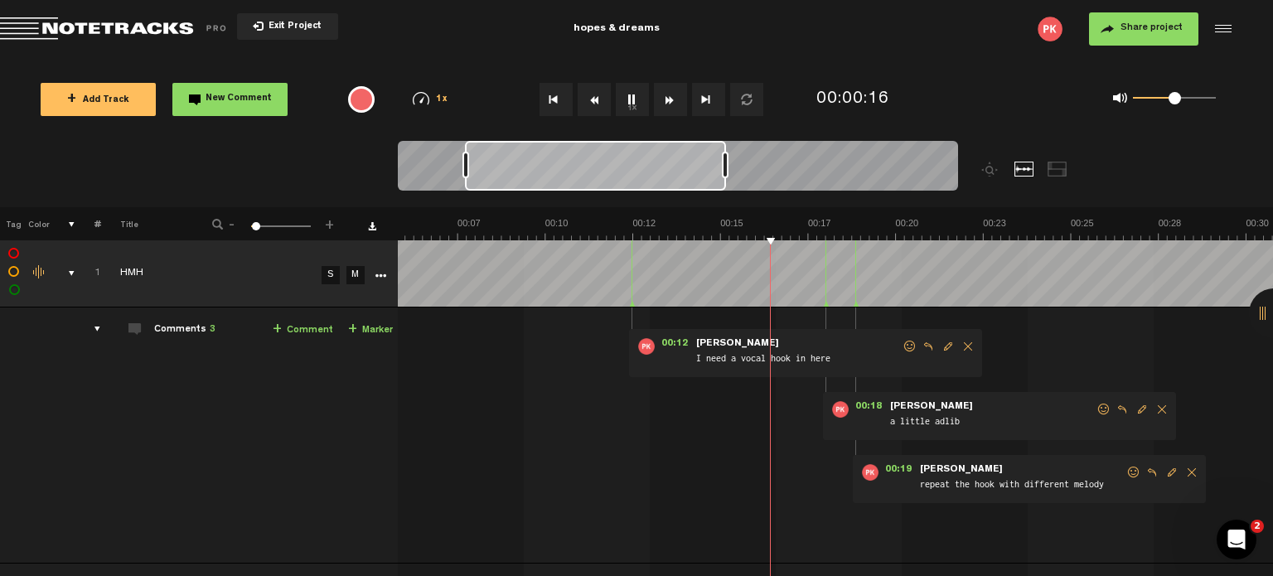
click at [634, 89] on button "1x" at bounding box center [632, 99] width 33 height 33
click at [622, 219] on img at bounding box center [1071, 228] width 1752 height 23
click at [636, 221] on img at bounding box center [1071, 228] width 1752 height 23
click at [629, 212] on th at bounding box center [835, 223] width 876 height 33
click at [625, 222] on img at bounding box center [1071, 228] width 1752 height 23
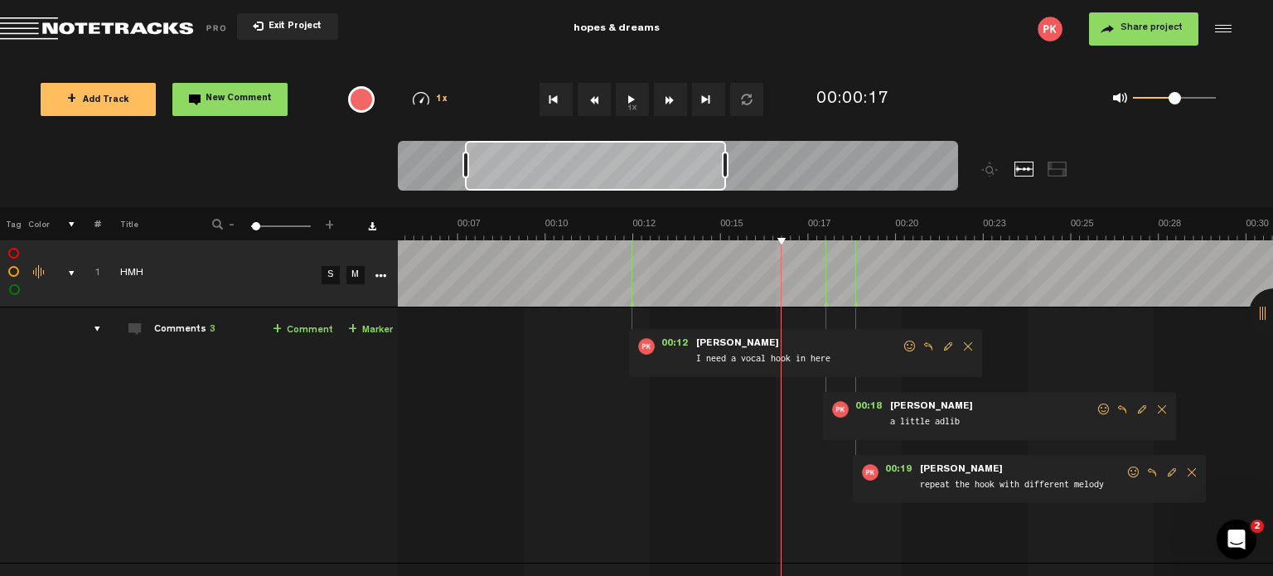
click at [625, 222] on img at bounding box center [1071, 228] width 1752 height 23
click at [167, 32] on span "Return to Project List" at bounding box center [116, 28] width 232 height 23
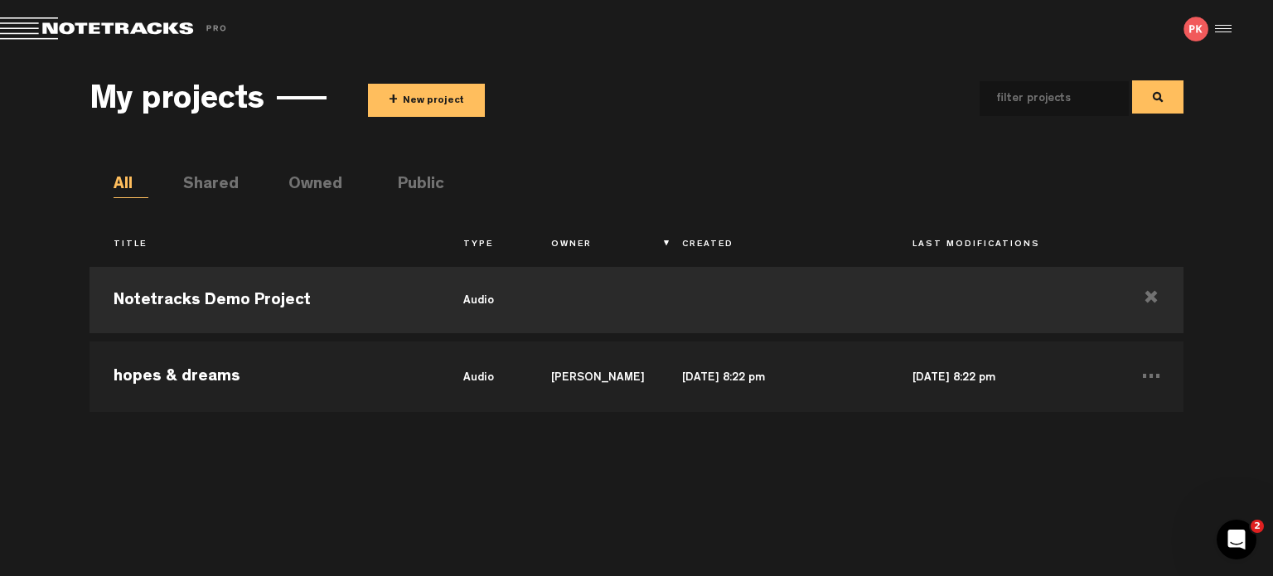
click at [1241, 19] on md-toolbar "Exit Project Share project Save project" at bounding box center [636, 29] width 1273 height 58
click at [1233, 26] on md-toolbar "Exit Project Share project Save project" at bounding box center [636, 29] width 1273 height 58
click at [1226, 27] on div at bounding box center [1220, 29] width 25 height 25
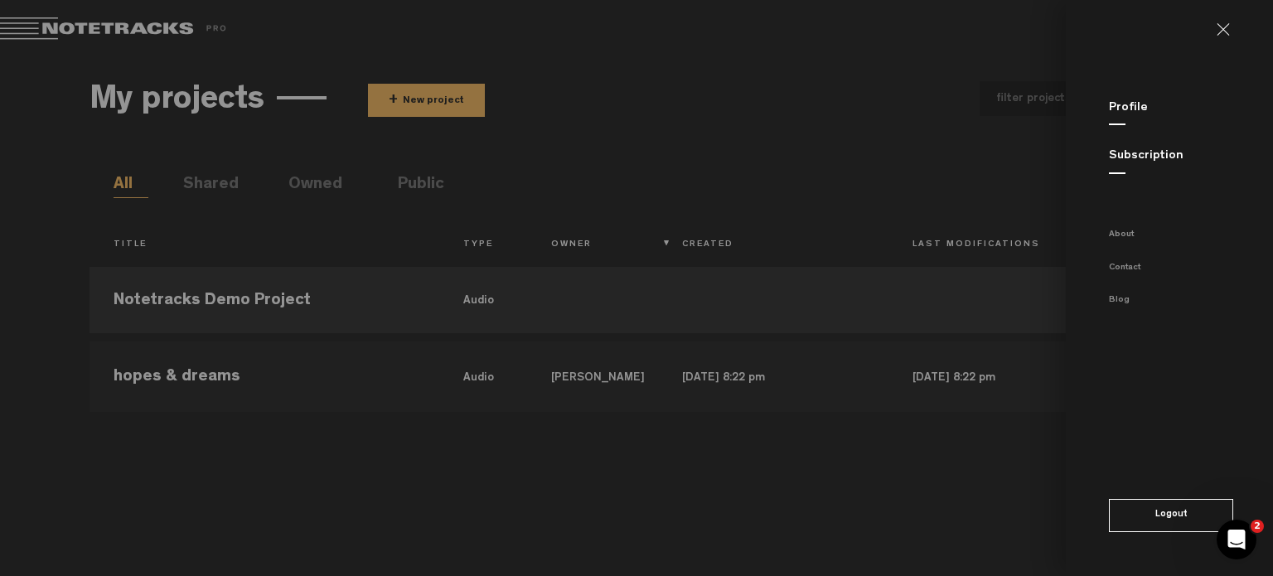
click at [1141, 159] on link "Subscription" at bounding box center [1146, 156] width 75 height 12
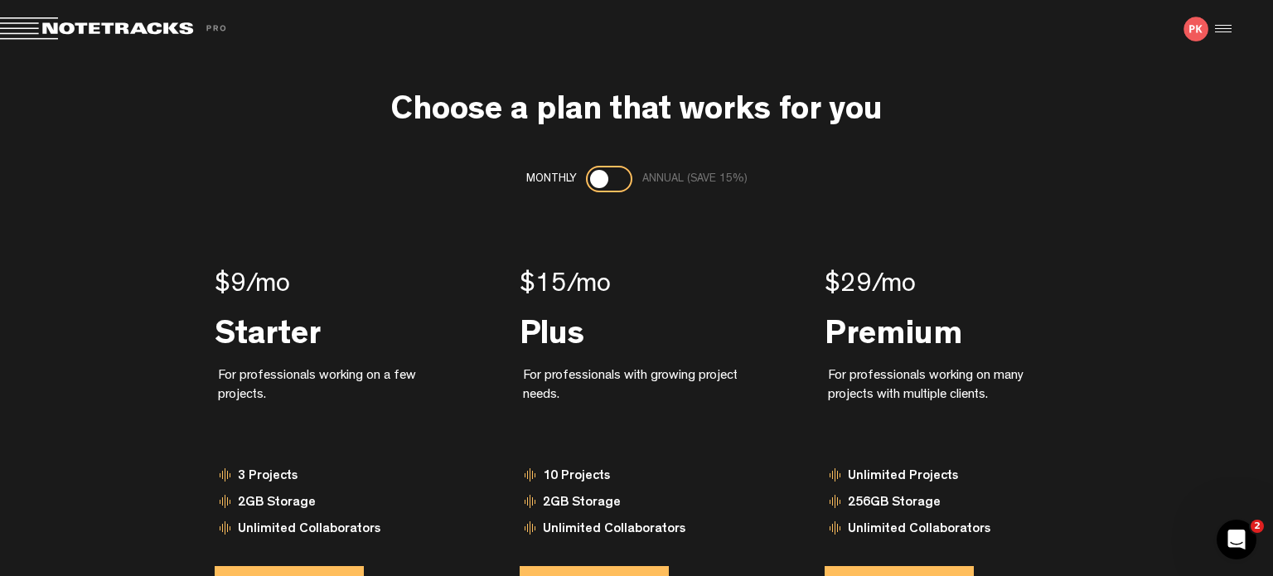
click at [1220, 26] on div at bounding box center [1220, 29] width 25 height 25
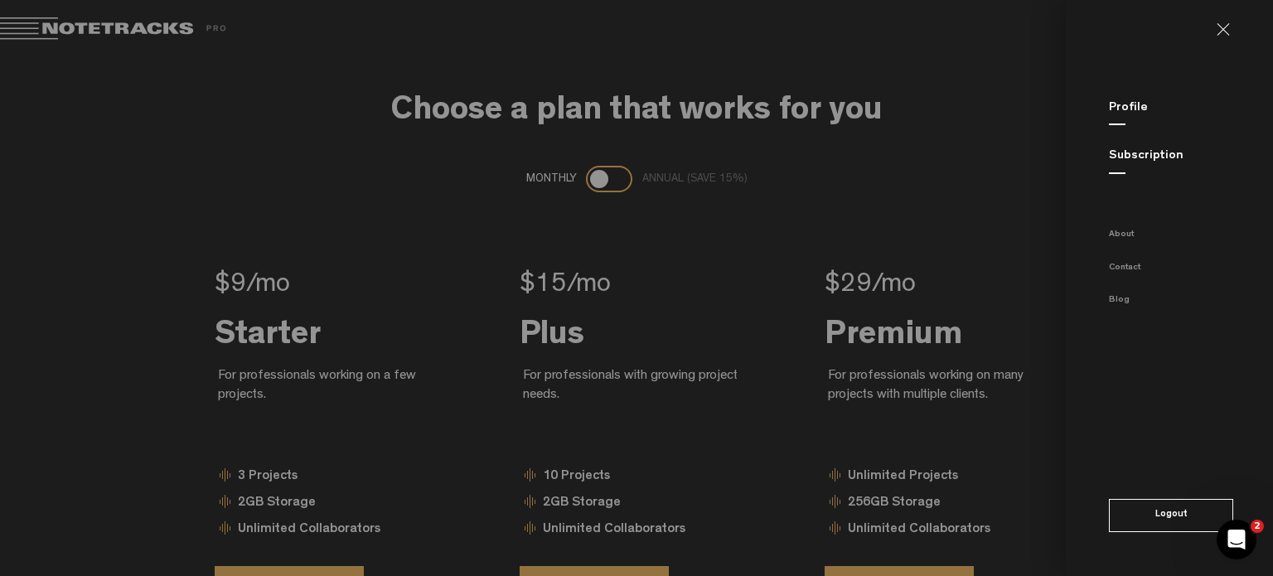
click at [1115, 112] on link "Profile" at bounding box center [1128, 108] width 39 height 12
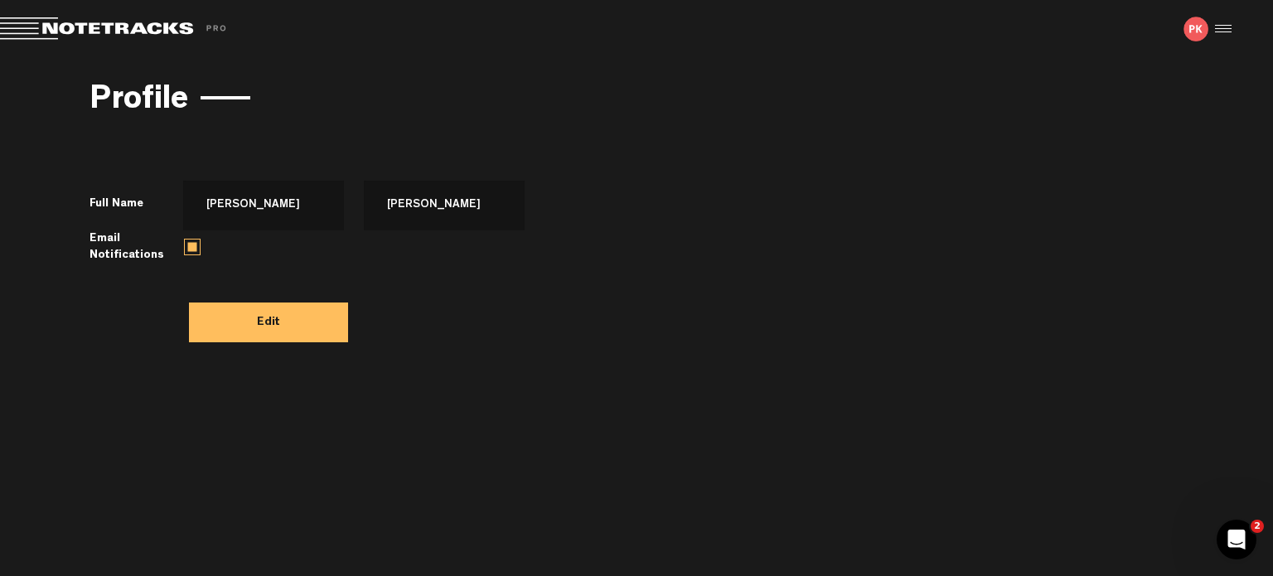
click at [80, 31] on span "Return to Project List" at bounding box center [116, 28] width 232 height 23
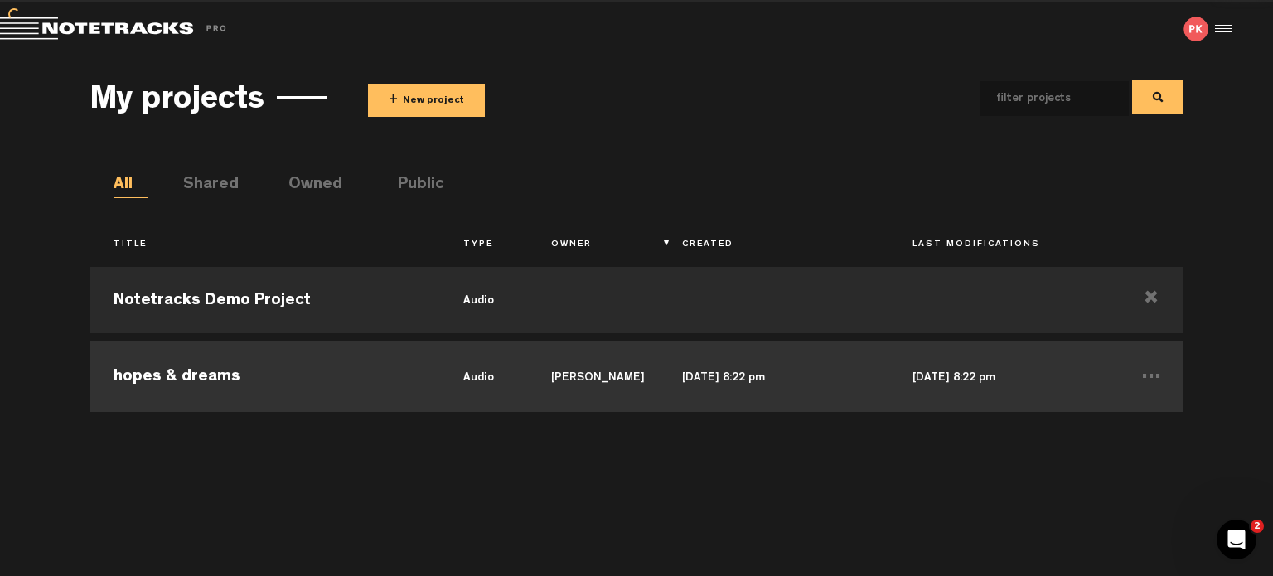
click at [252, 375] on td "hopes & dreams" at bounding box center [265, 374] width 351 height 75
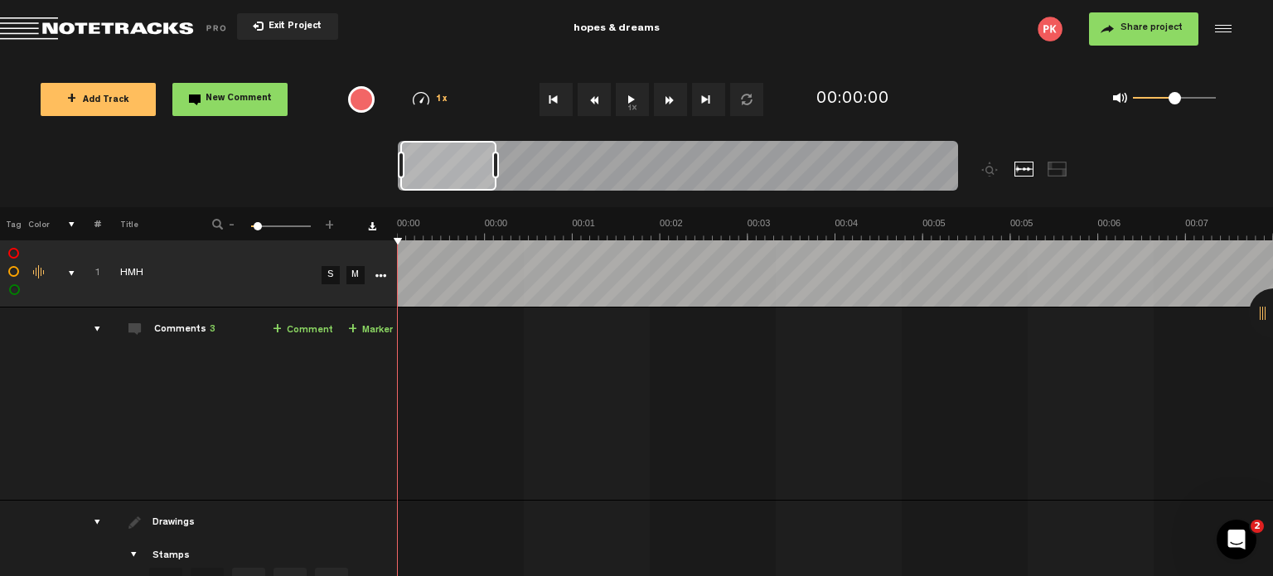
click at [624, 109] on button "1x" at bounding box center [632, 99] width 33 height 33
click at [630, 99] on button "1x" at bounding box center [632, 99] width 33 height 33
click at [147, 322] on td "Comments 3 + Comment + Marker" at bounding box center [249, 403] width 297 height 193
click at [168, 331] on div "Comments 3" at bounding box center [184, 330] width 61 height 14
click at [217, 331] on td "Comments 3 + Comment + Marker" at bounding box center [249, 403] width 297 height 193
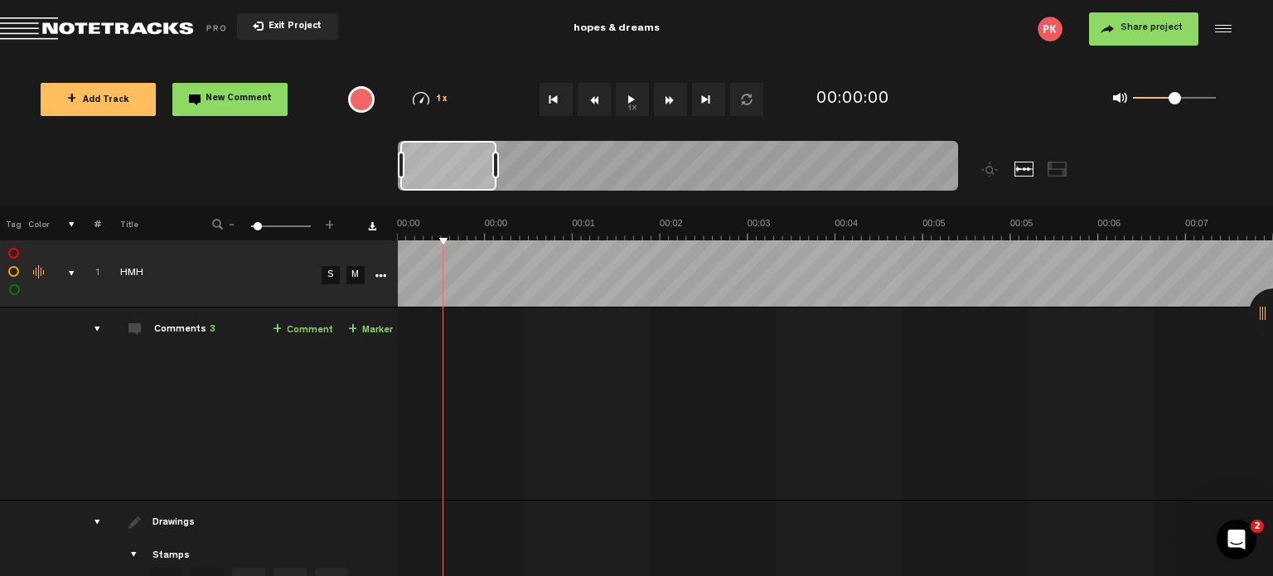
click at [210, 328] on span "3" at bounding box center [213, 330] width 6 height 10
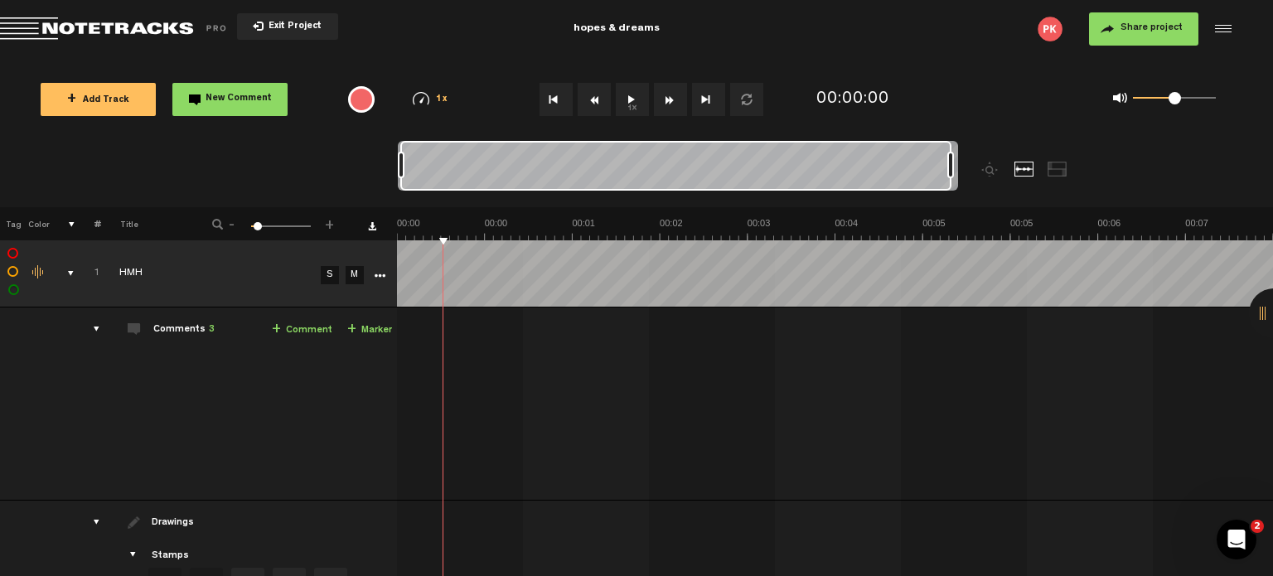
drag, startPoint x: 497, startPoint y: 166, endPoint x: 1038, endPoint y: 201, distance: 542.3
click at [1038, 201] on div at bounding box center [748, 174] width 700 height 66
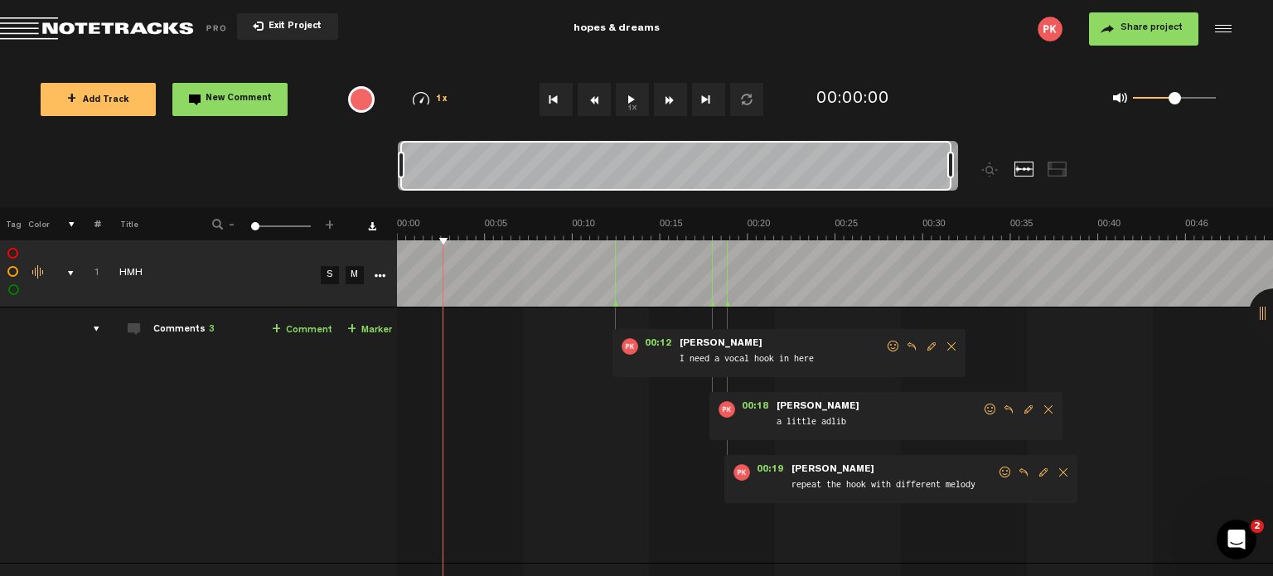
click at [604, 226] on img at bounding box center [835, 228] width 876 height 23
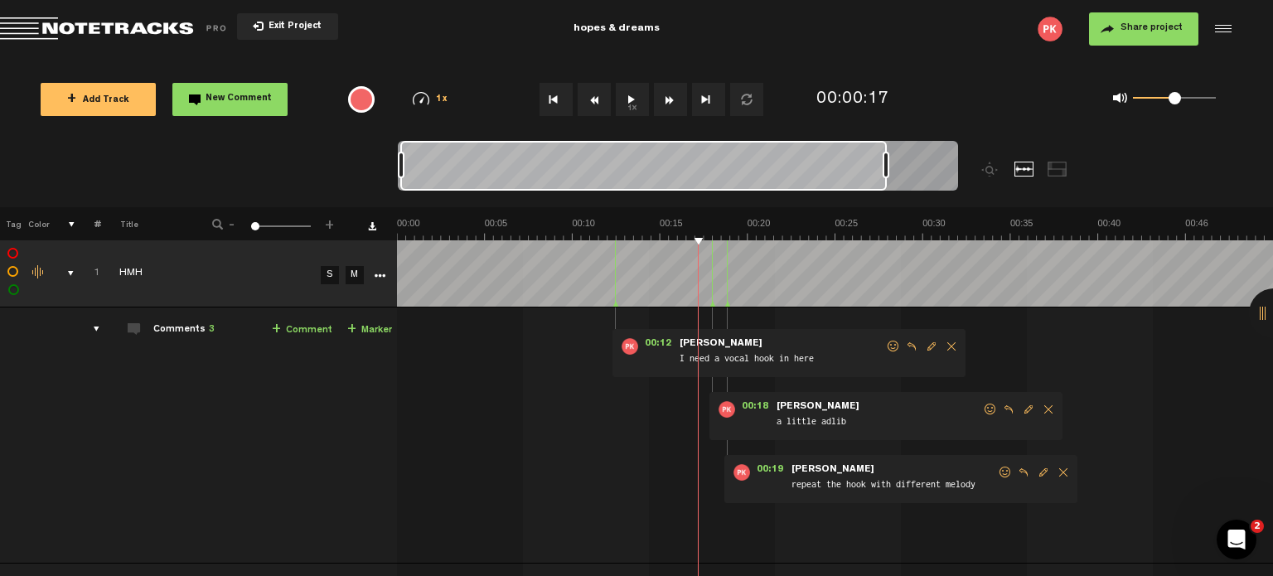
drag, startPoint x: 950, startPoint y: 162, endPoint x: 851, endPoint y: 178, distance: 99.9
click at [851, 178] on div at bounding box center [678, 169] width 560 height 56
drag, startPoint x: 852, startPoint y: 162, endPoint x: 792, endPoint y: 168, distance: 60.0
click at [792, 168] on div at bounding box center [792, 165] width 7 height 27
click at [628, 215] on th at bounding box center [835, 223] width 876 height 33
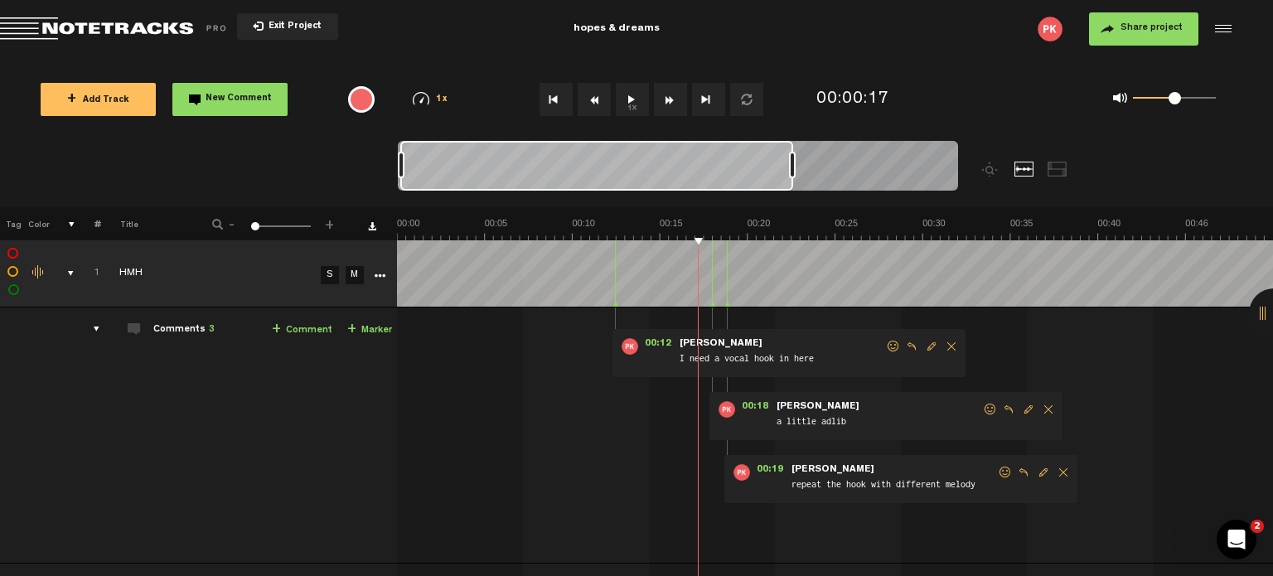
click at [597, 222] on img at bounding box center [835, 228] width 876 height 23
click at [583, 227] on img at bounding box center [835, 228] width 876 height 23
drag, startPoint x: 792, startPoint y: 165, endPoint x: 753, endPoint y: 168, distance: 39.1
click at [753, 168] on div at bounding box center [753, 165] width 7 height 27
click at [600, 224] on img at bounding box center [835, 228] width 876 height 23
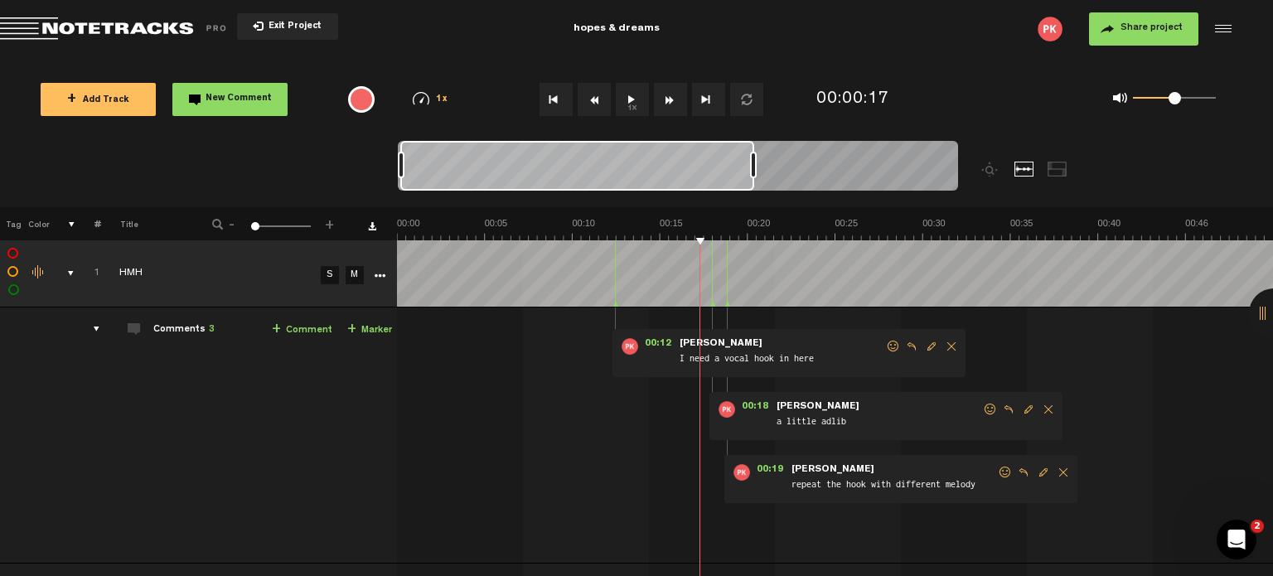
click at [602, 217] on img at bounding box center [835, 228] width 876 height 23
click at [917, 95] on div "00:00:12" at bounding box center [885, 99] width 150 height 49
click at [592, 223] on img at bounding box center [835, 228] width 876 height 23
click at [603, 218] on img at bounding box center [835, 228] width 876 height 23
click at [601, 217] on img at bounding box center [835, 228] width 876 height 23
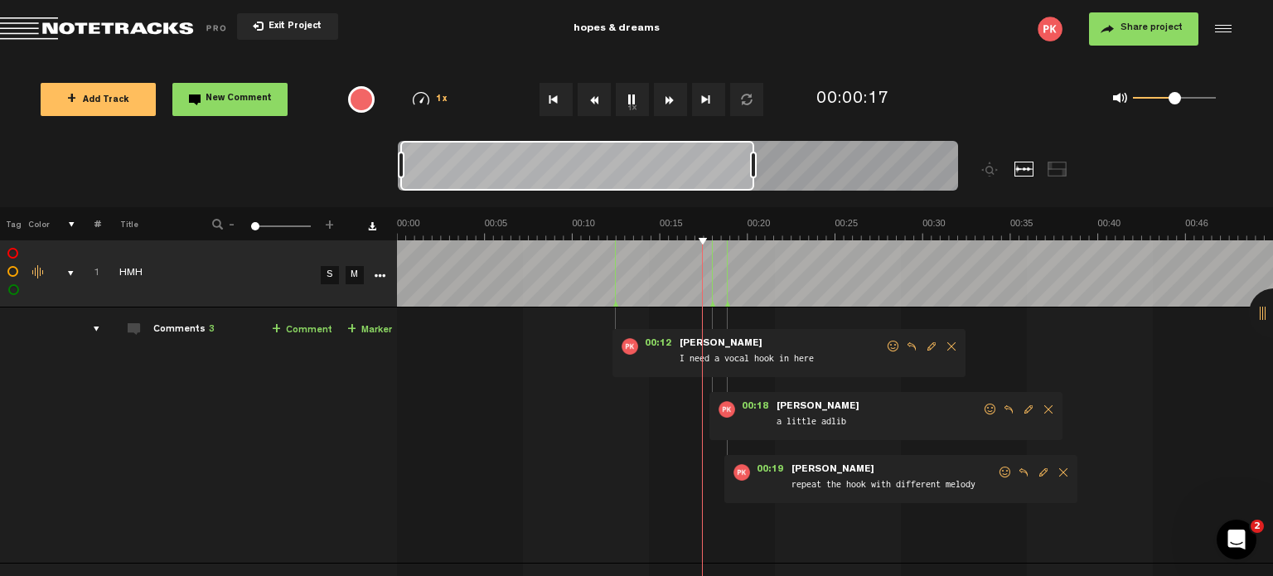
click at [1120, 158] on nt-zoom-navigation-bar at bounding box center [636, 174] width 1273 height 66
click at [601, 214] on th at bounding box center [835, 223] width 876 height 33
click at [600, 221] on img at bounding box center [835, 228] width 876 height 23
click at [999, 114] on div "0 1 0.5" at bounding box center [1104, 99] width 288 height 48
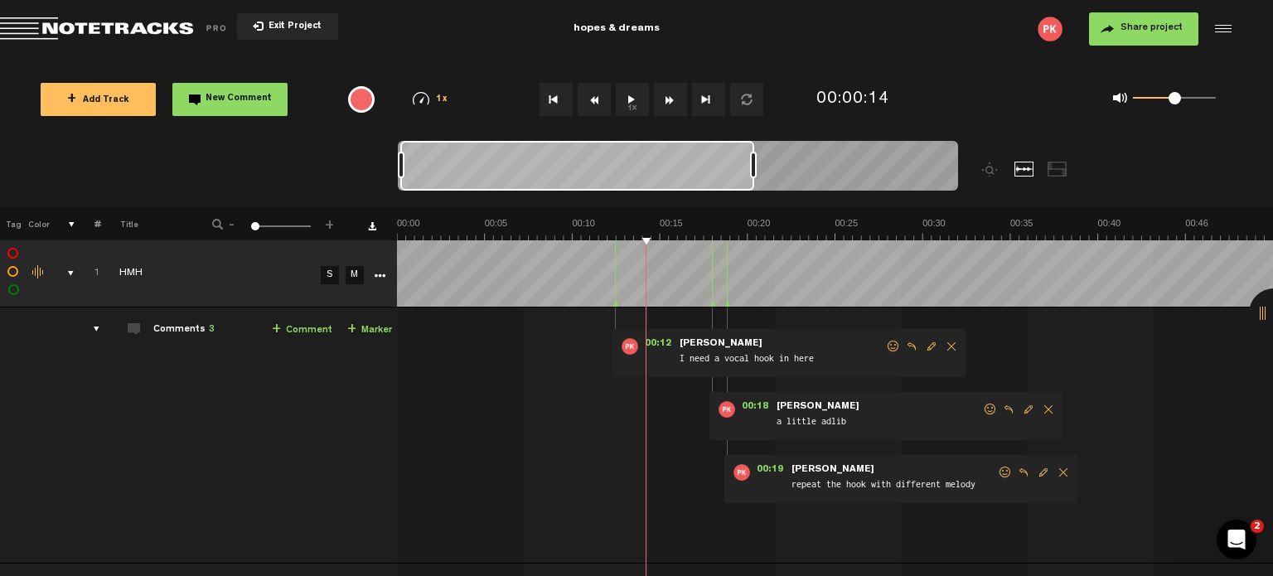
click at [592, 220] on img at bounding box center [835, 228] width 876 height 23
click at [1027, 122] on div "0 1 0.5" at bounding box center [1104, 99] width 288 height 48
click at [598, 213] on th at bounding box center [835, 223] width 876 height 33
click at [597, 222] on img at bounding box center [835, 228] width 876 height 23
